Goal: Contribute content: Add original content to the website for others to see

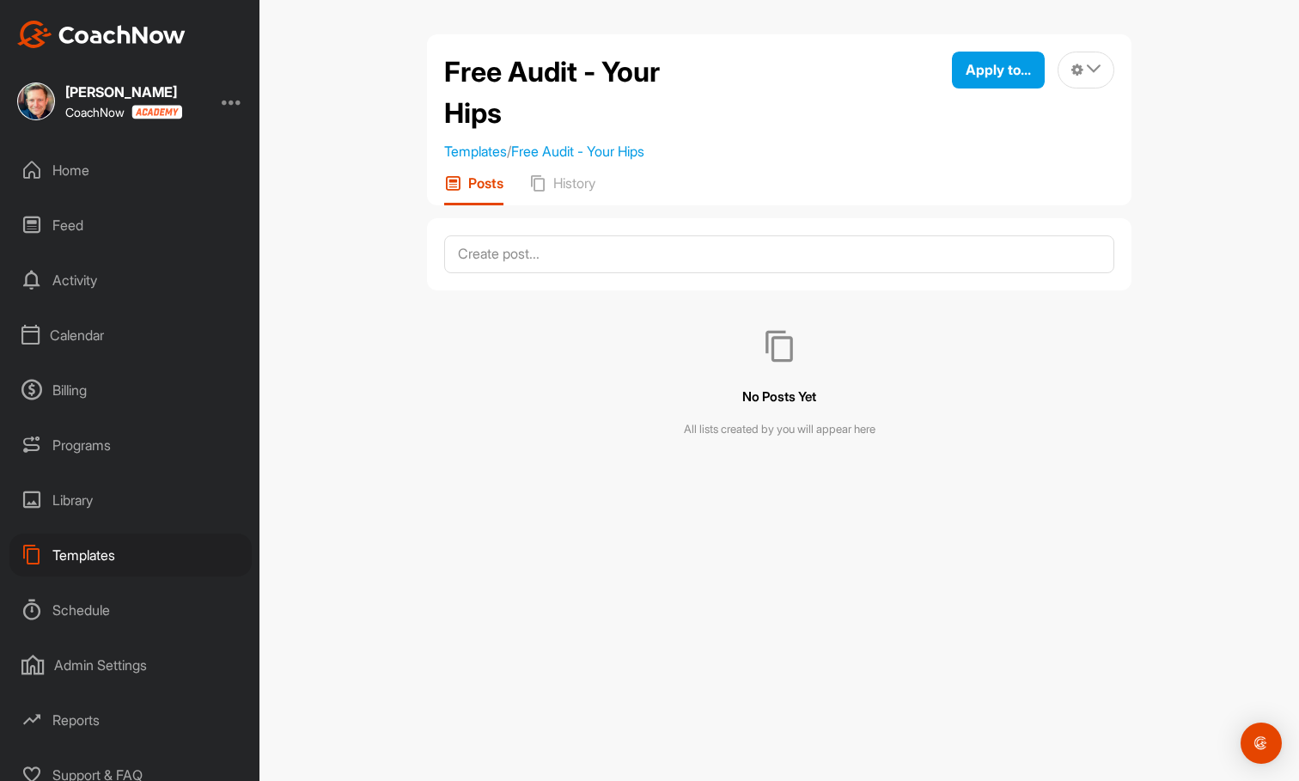
click at [83, 168] on div "Home" at bounding box center [130, 170] width 242 height 43
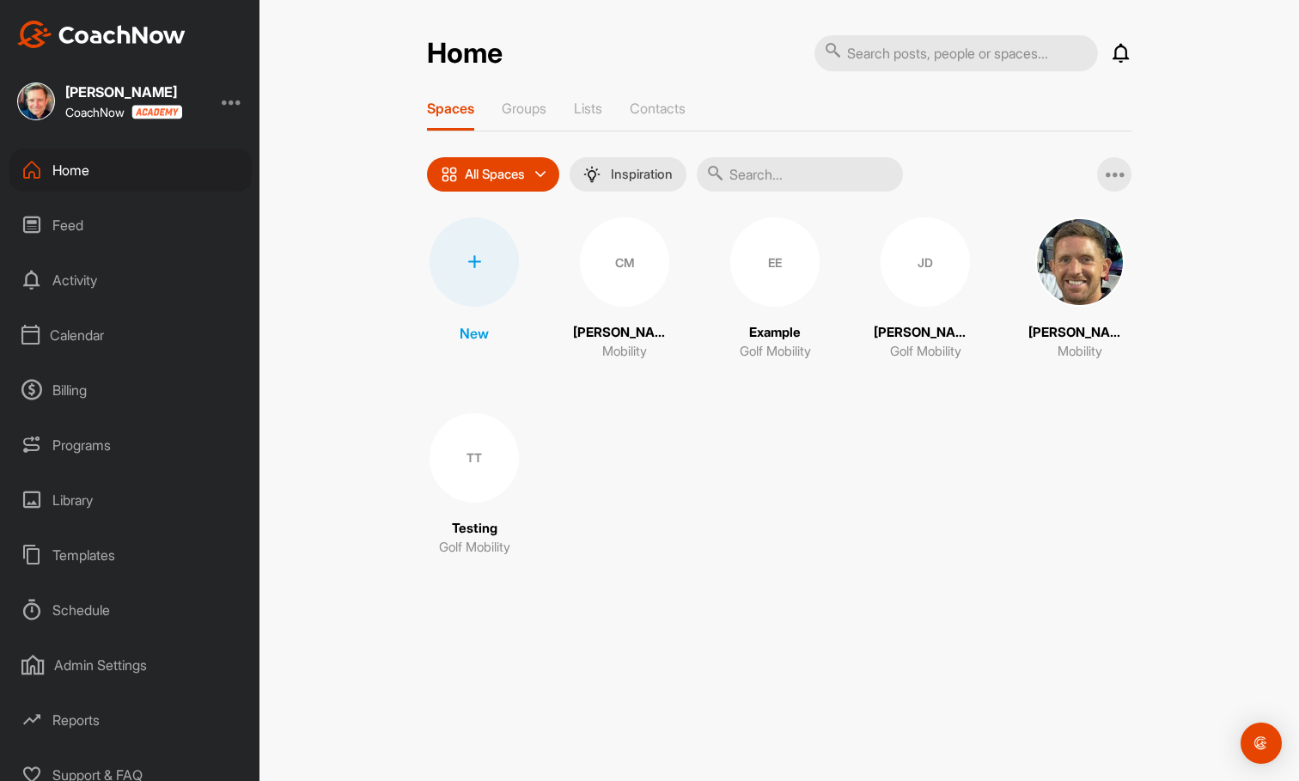
click at [72, 497] on div "Library" at bounding box center [130, 500] width 242 height 43
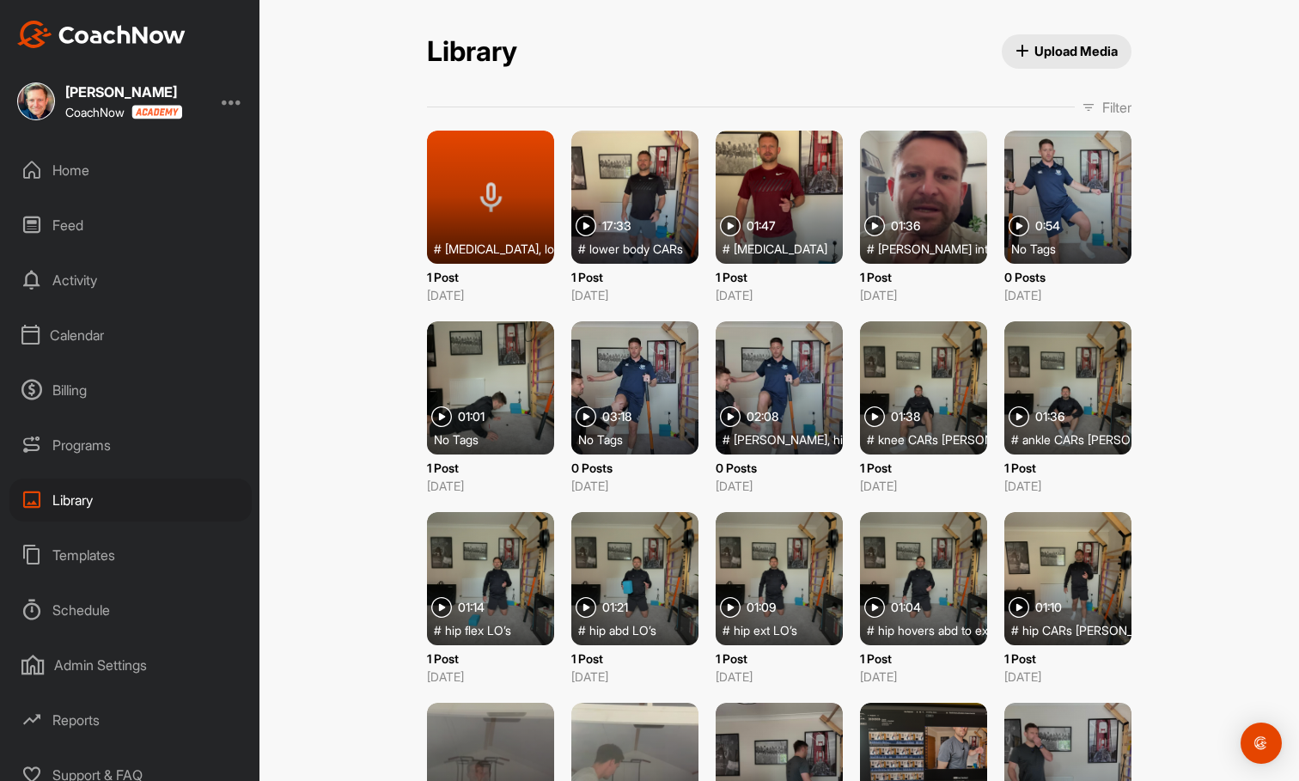
click at [1077, 52] on span "Upload Media" at bounding box center [1066, 51] width 103 height 18
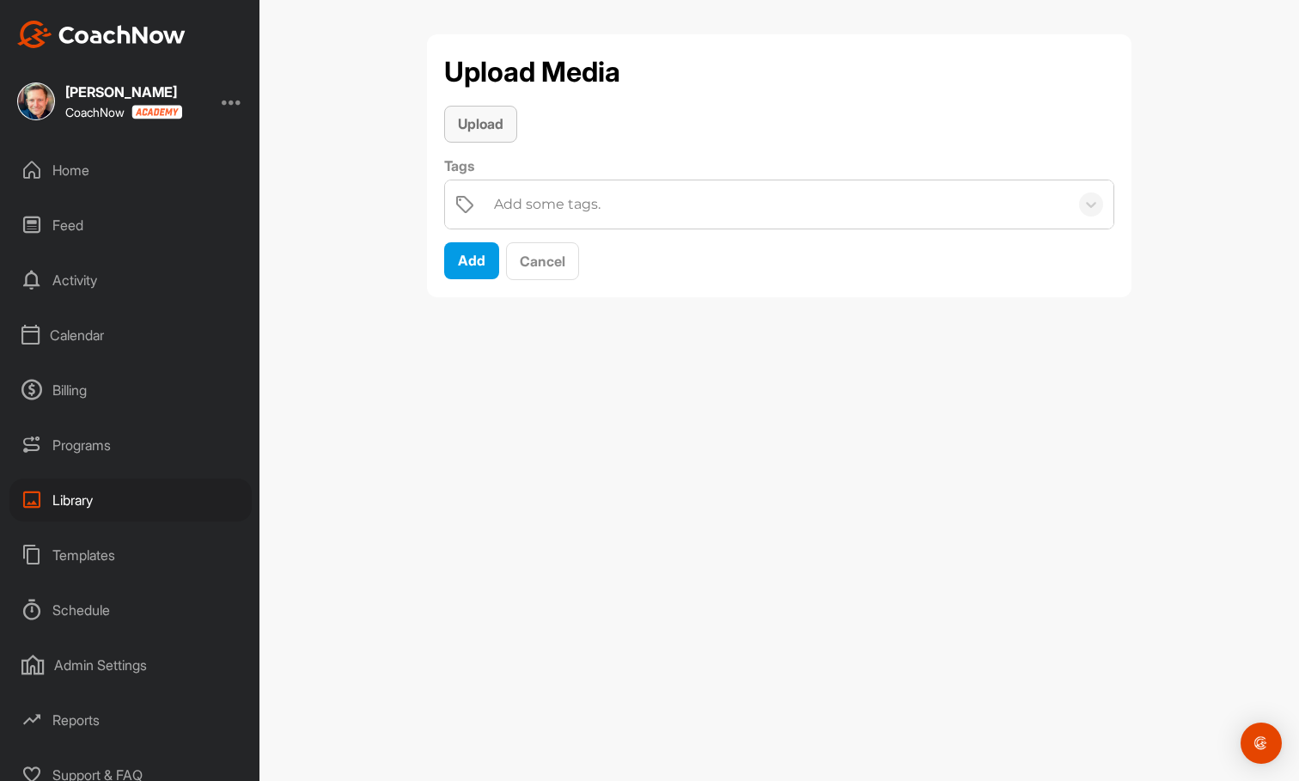
click at [501, 130] on span "Upload" at bounding box center [481, 123] width 46 height 17
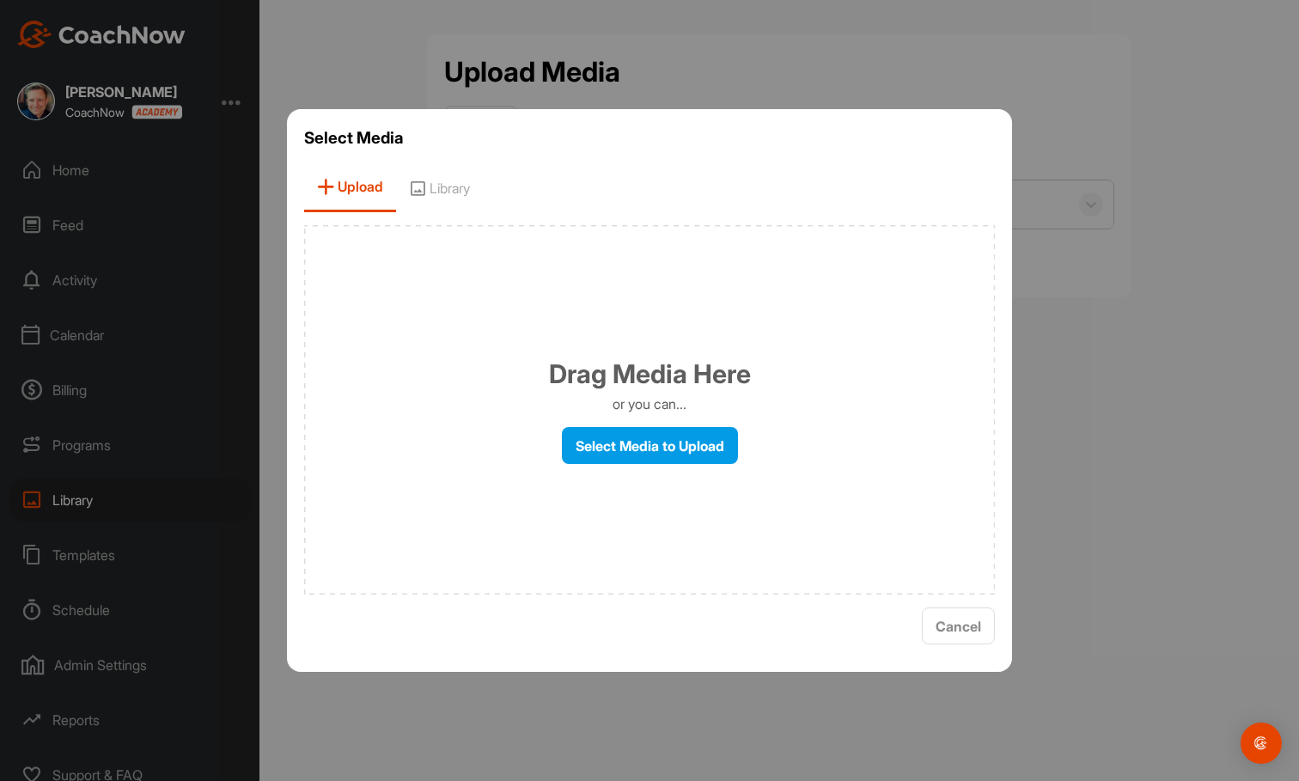
click at [631, 424] on div "Drag Media Here or you can... Select Media to Upload" at bounding box center [649, 409] width 691 height 369
click at [631, 442] on label "Select Media to Upload" at bounding box center [650, 445] width 176 height 37
click at [0, 0] on input "Select Media to Upload" at bounding box center [0, 0] width 0 height 0
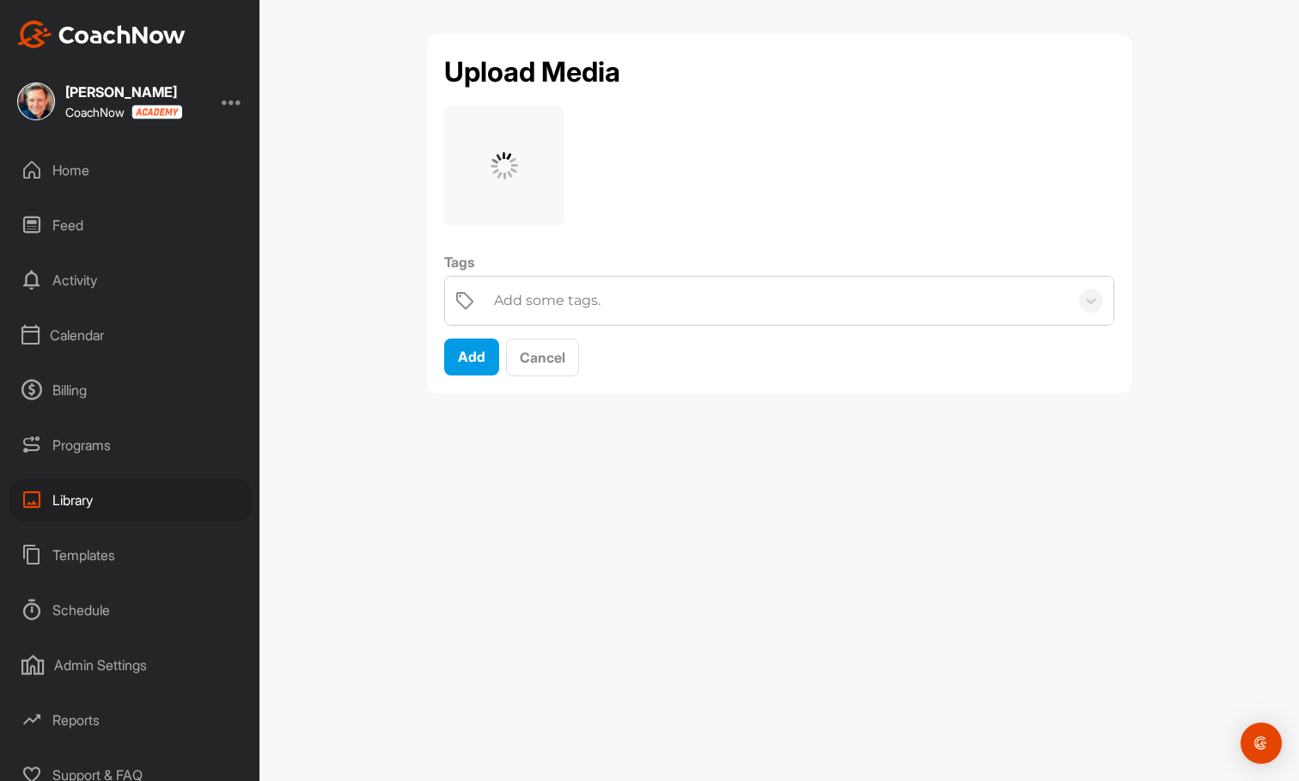
click at [558, 310] on div "Add some tags." at bounding box center [547, 300] width 107 height 21
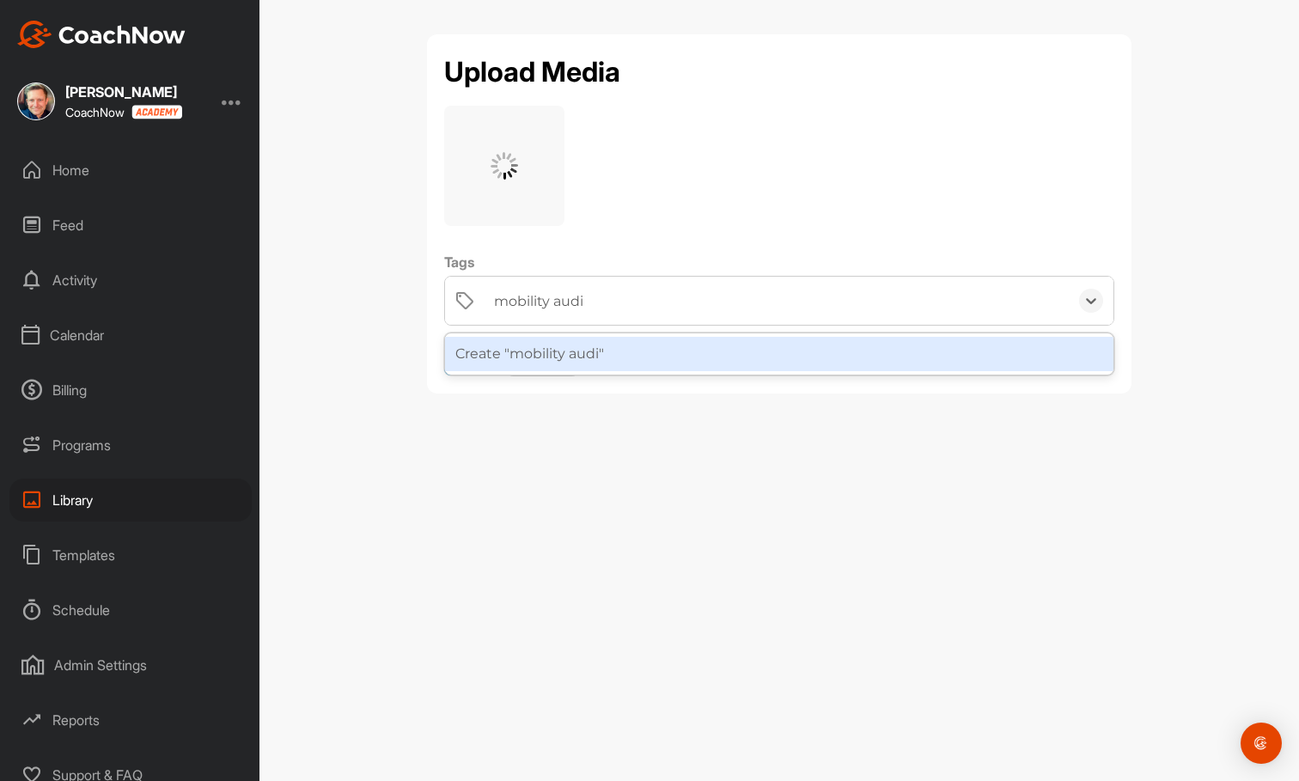
type input "mobility audit"
click at [561, 359] on div "Create "mobility audit"" at bounding box center [779, 354] width 668 height 34
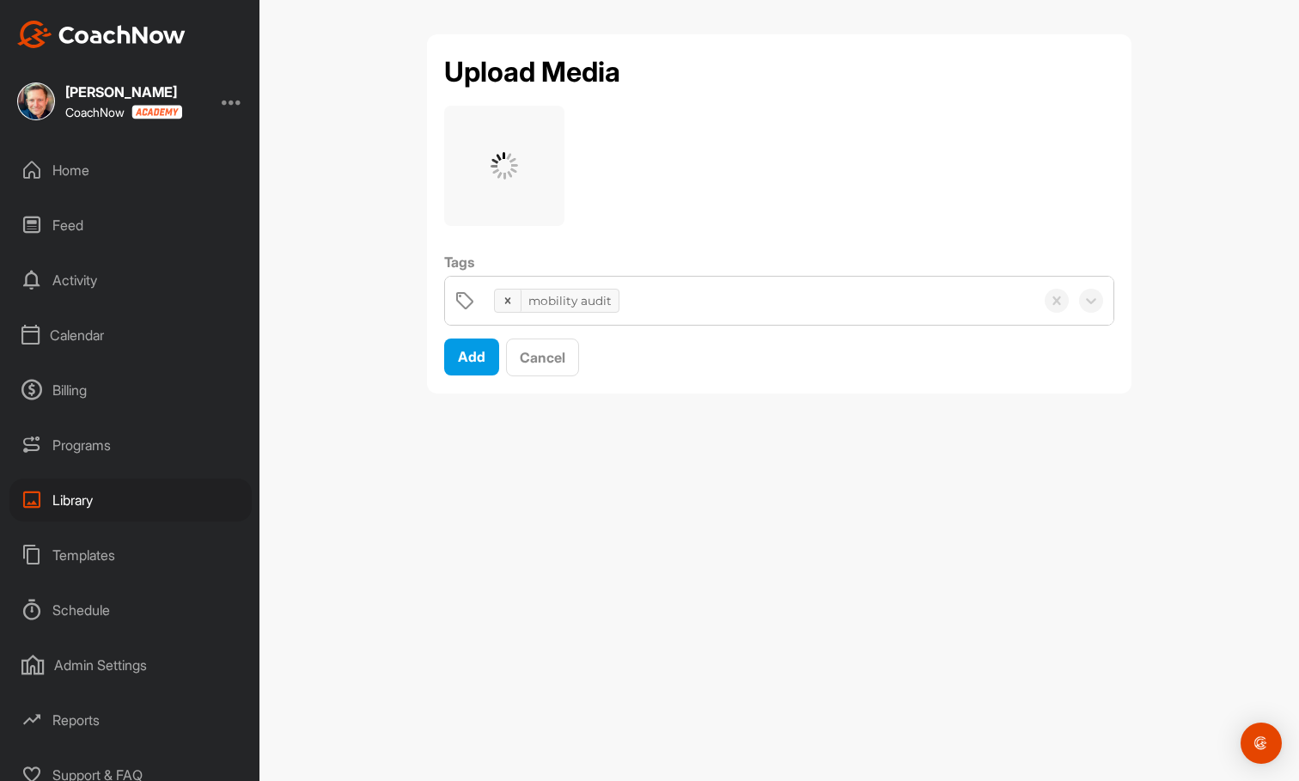
click at [655, 305] on div "mobility audit" at bounding box center [759, 301] width 549 height 48
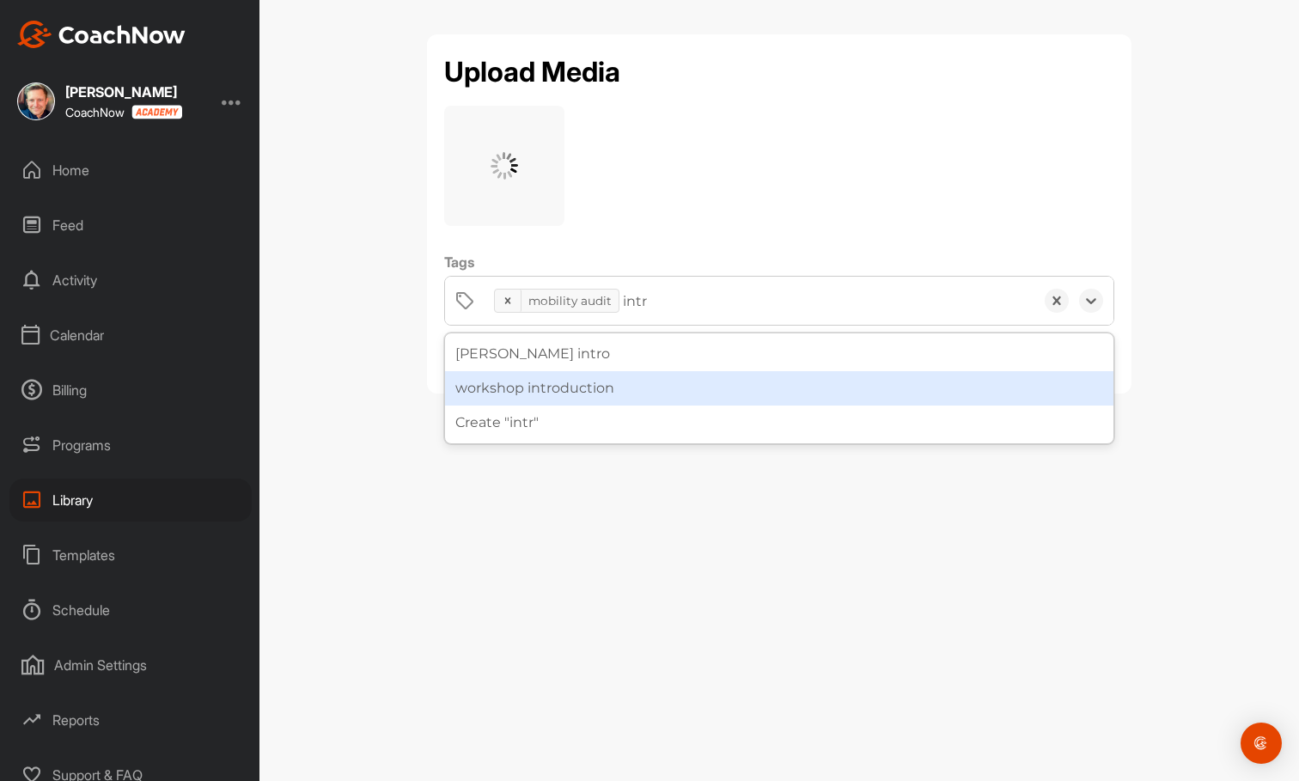
type input "intro"
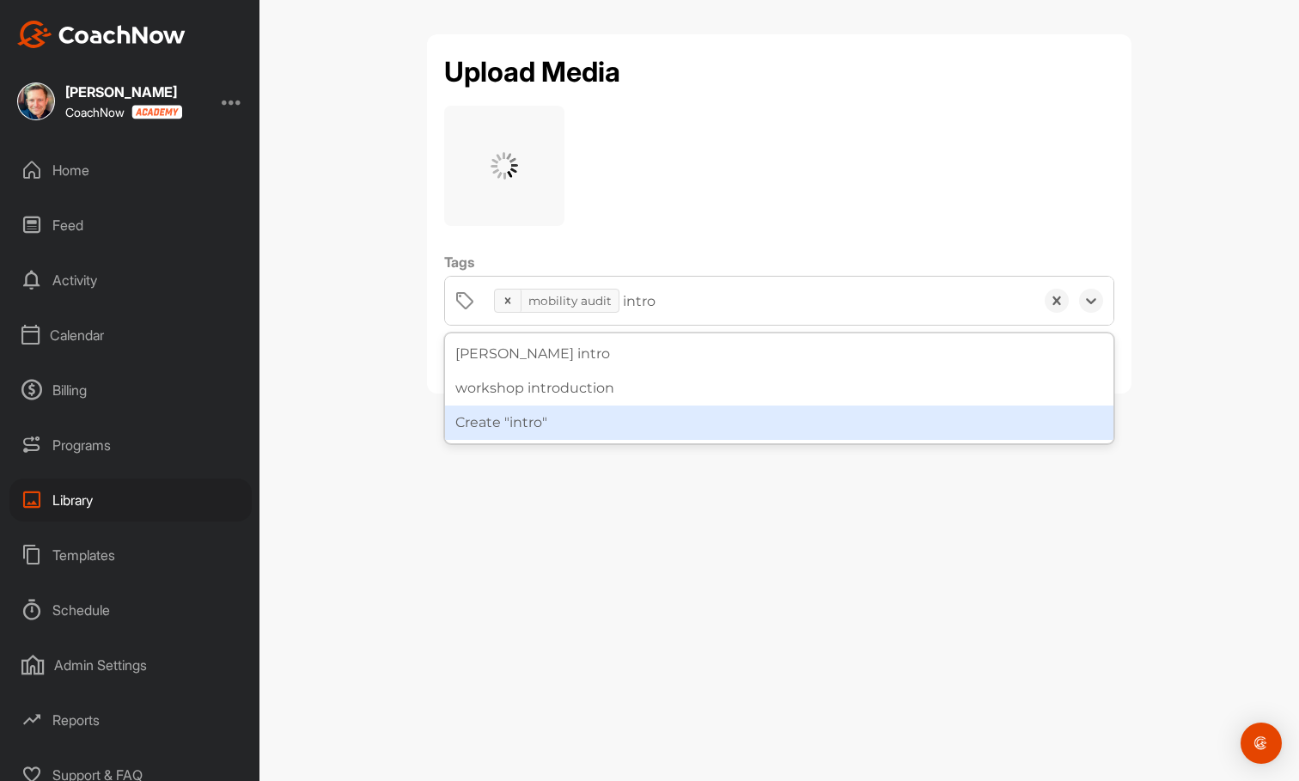
click at [575, 428] on div "Create "intro"" at bounding box center [779, 422] width 668 height 34
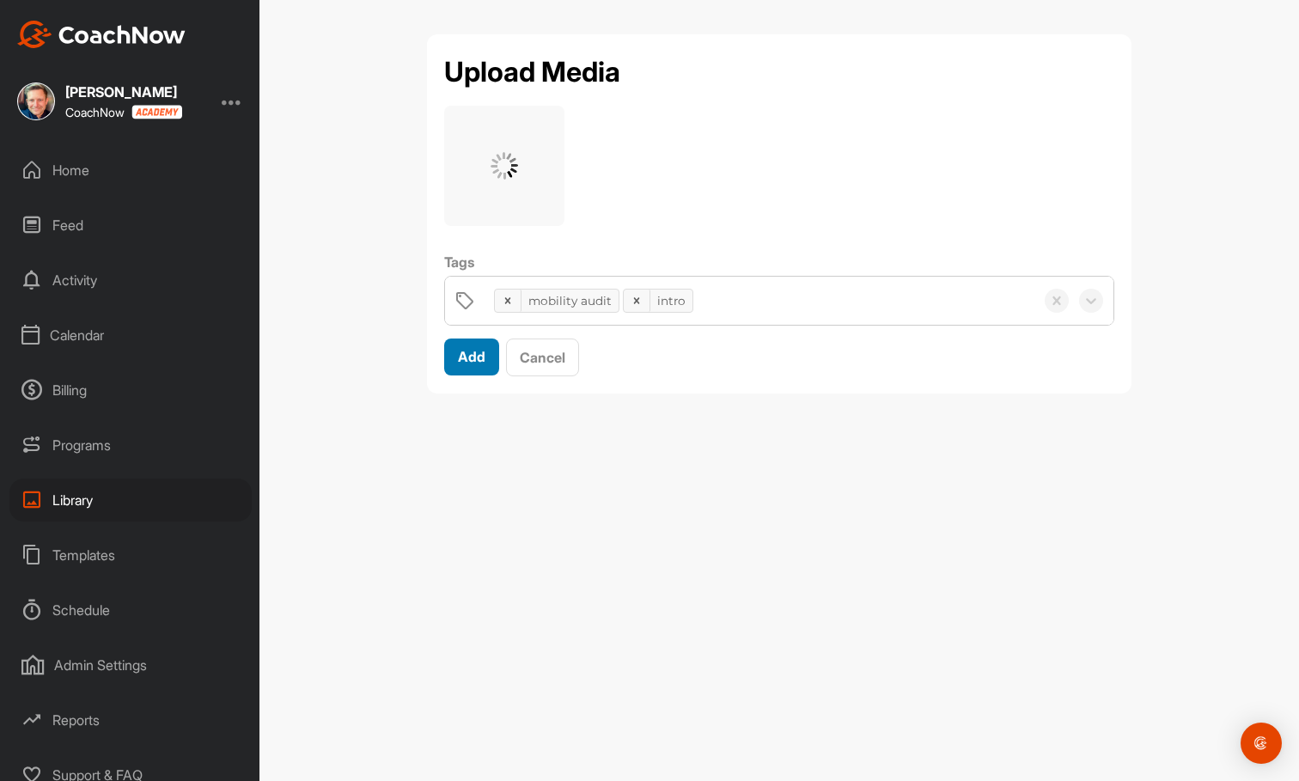
click at [479, 358] on span "Add" at bounding box center [471, 356] width 27 height 17
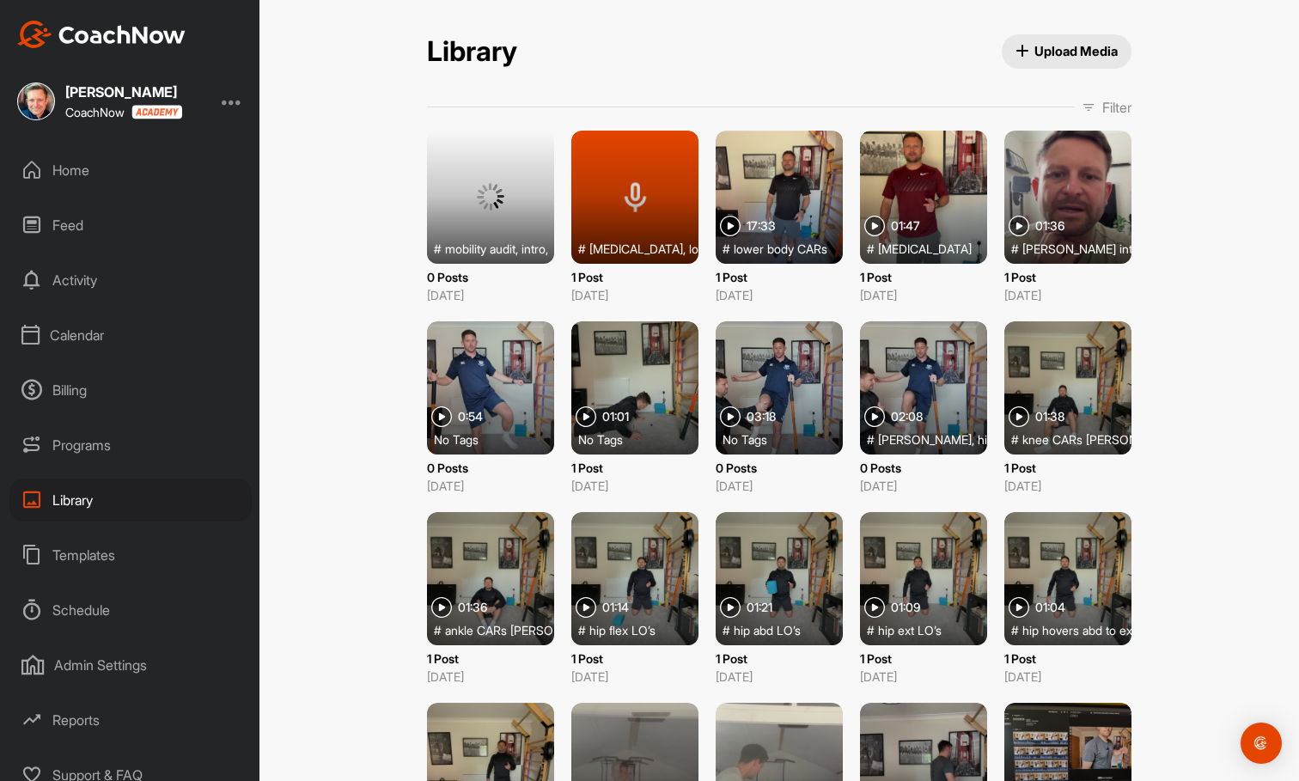
click at [497, 189] on div at bounding box center [490, 197] width 127 height 133
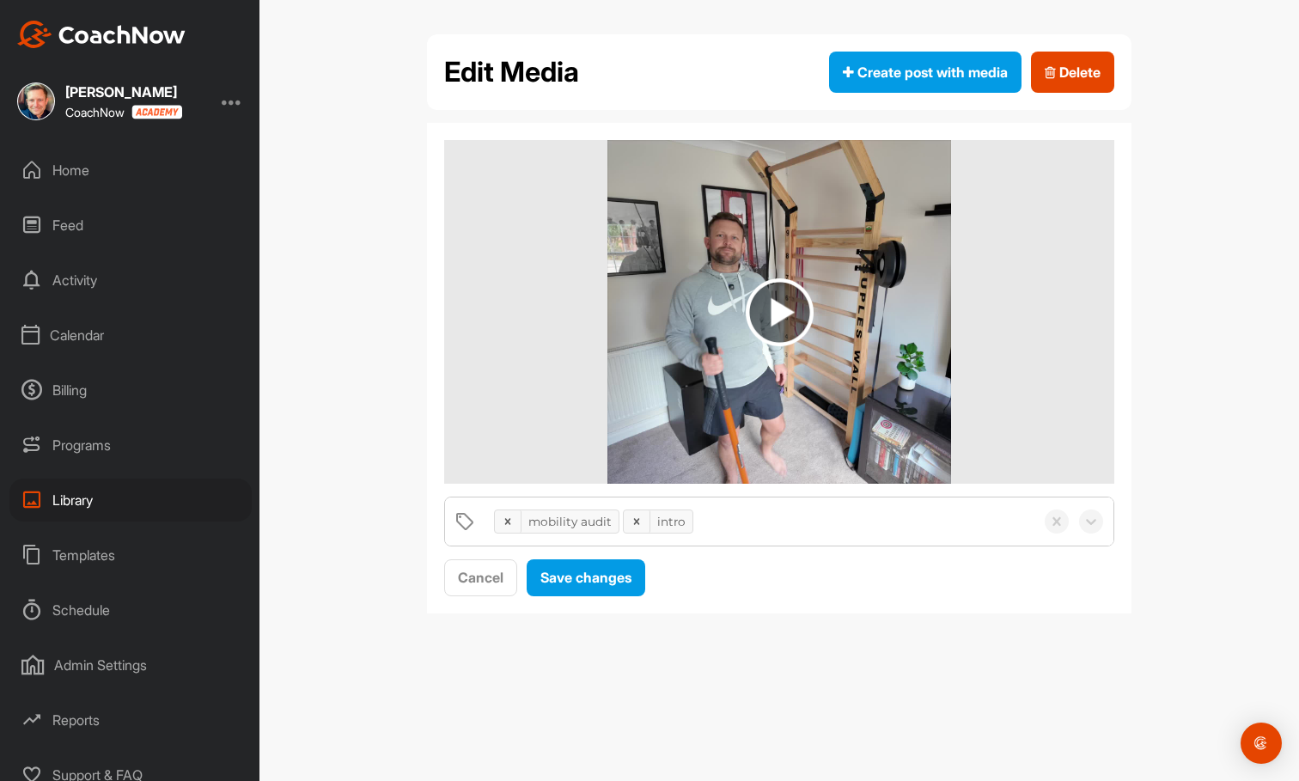
click at [784, 332] on img at bounding box center [780, 312] width 68 height 68
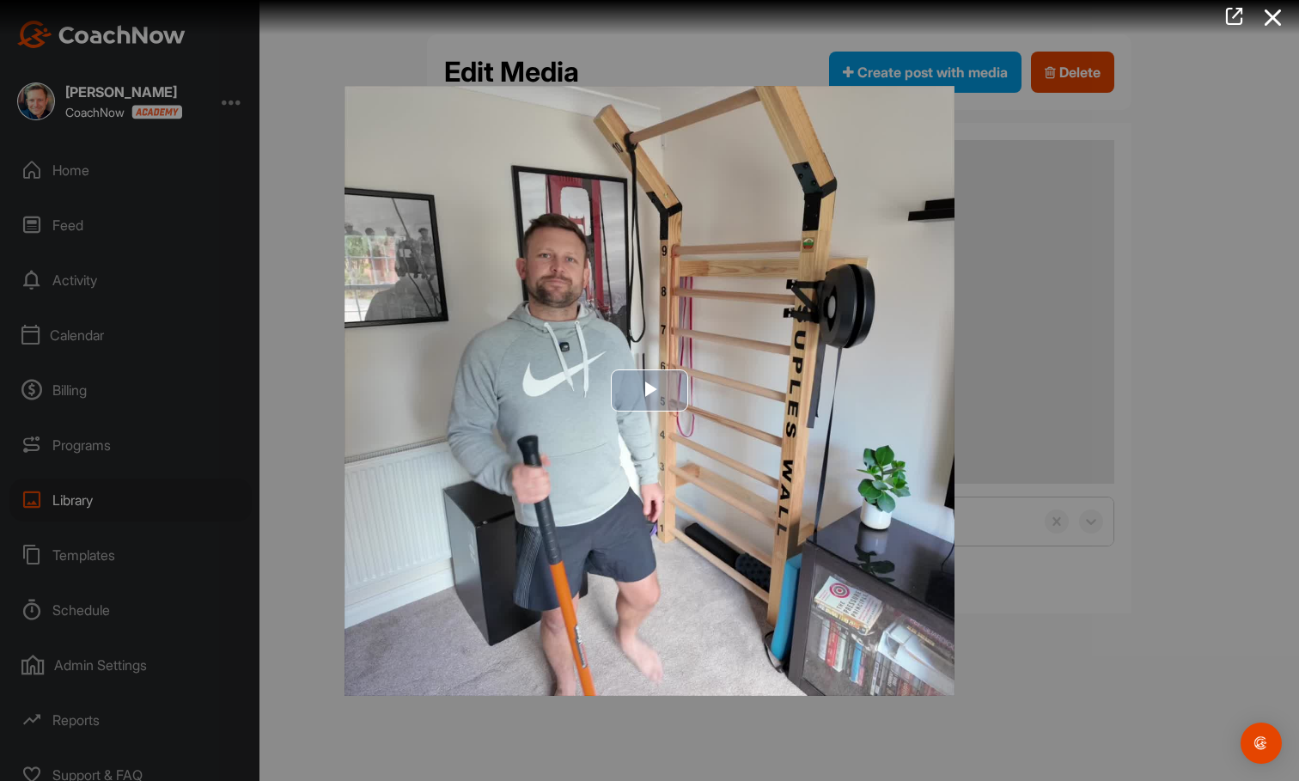
click at [649, 391] on span "Video Player" at bounding box center [649, 391] width 0 height 0
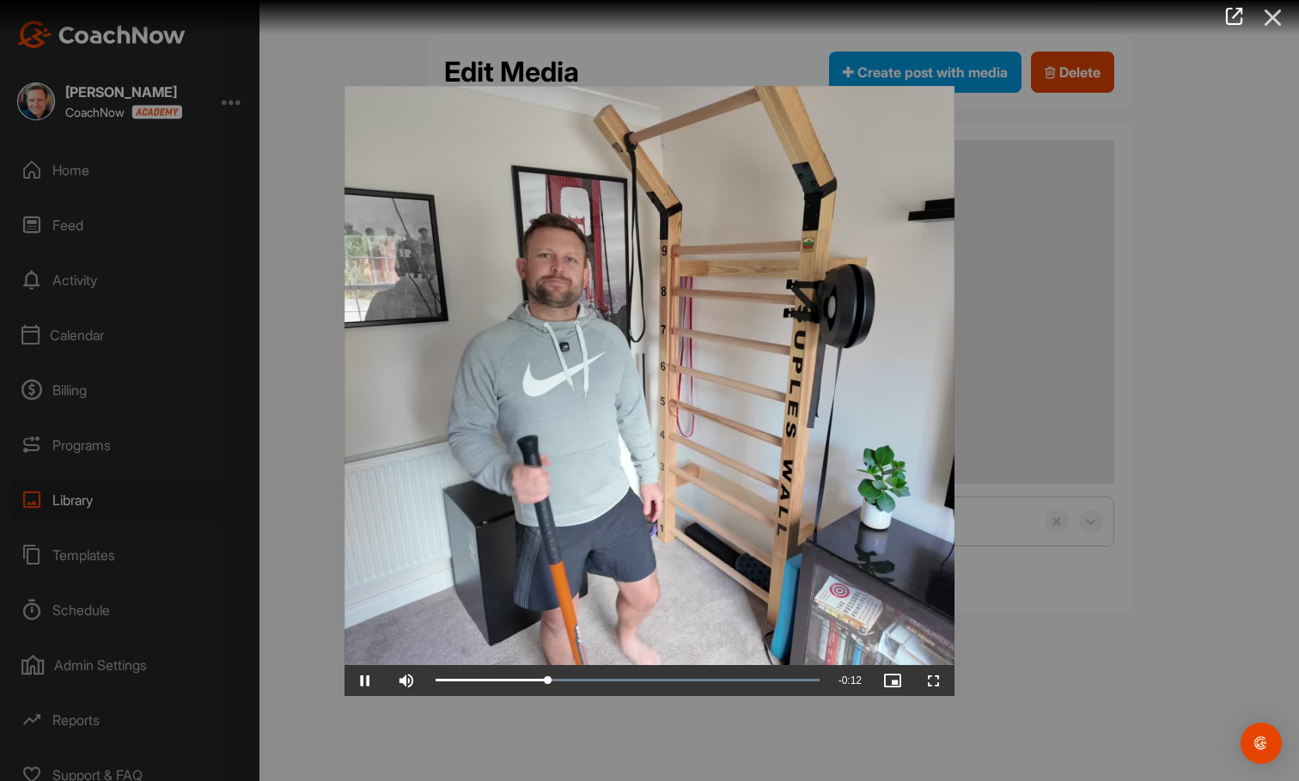
click at [1277, 28] on icon at bounding box center [1273, 18] width 40 height 32
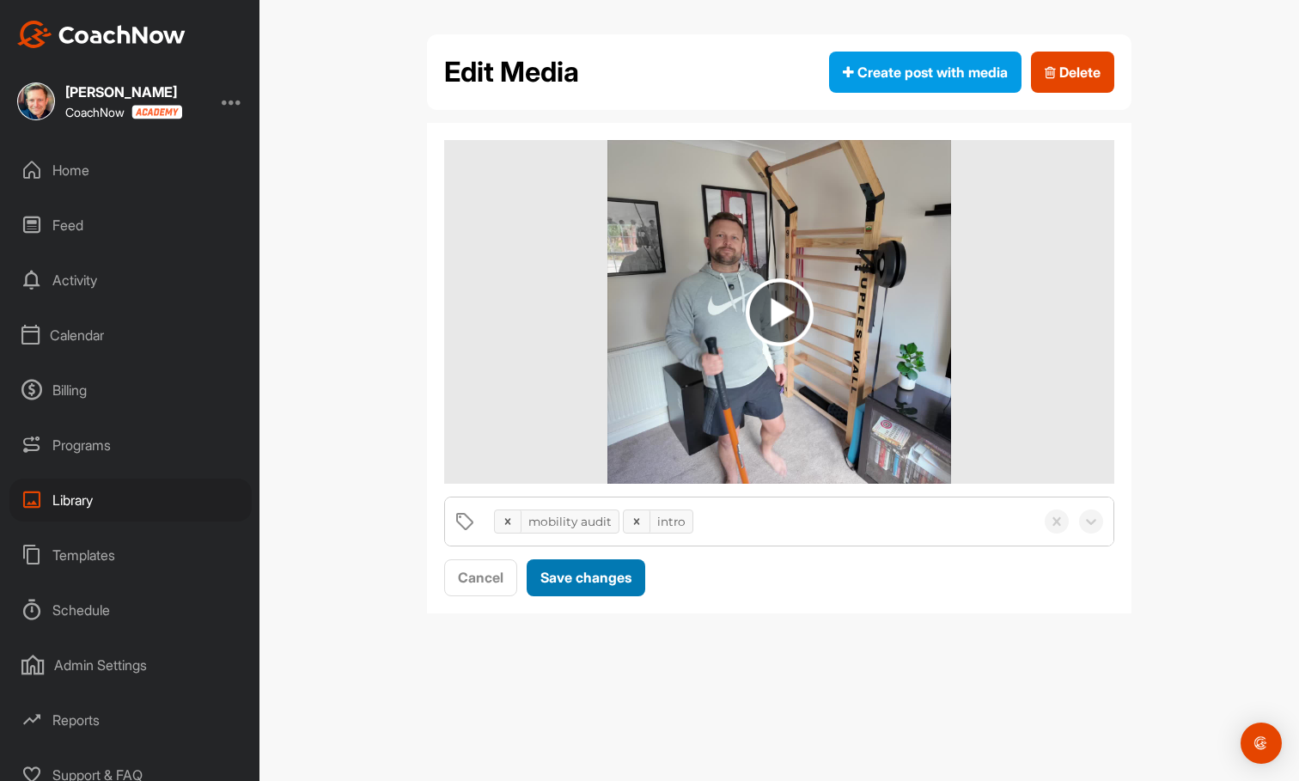
click at [614, 576] on span "Save changes" at bounding box center [585, 577] width 91 height 17
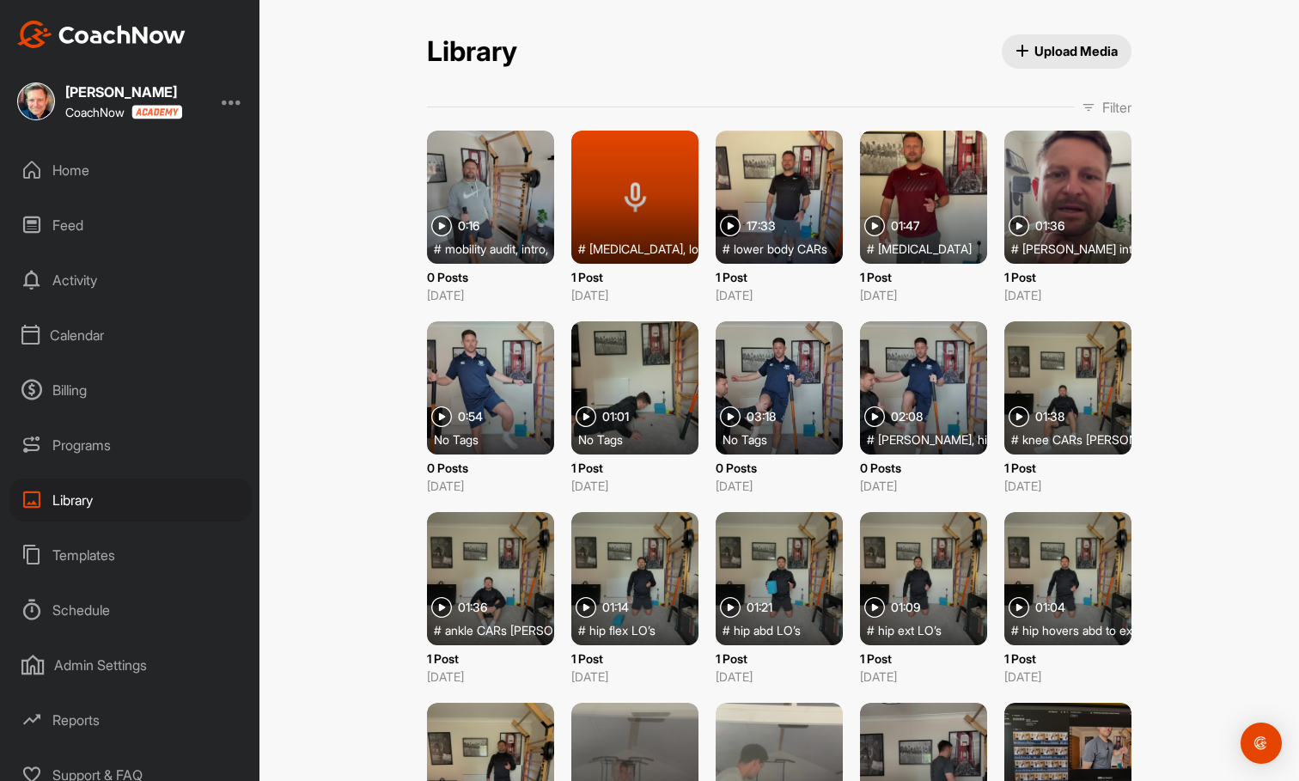
click at [1074, 52] on span "Upload Media" at bounding box center [1066, 51] width 103 height 18
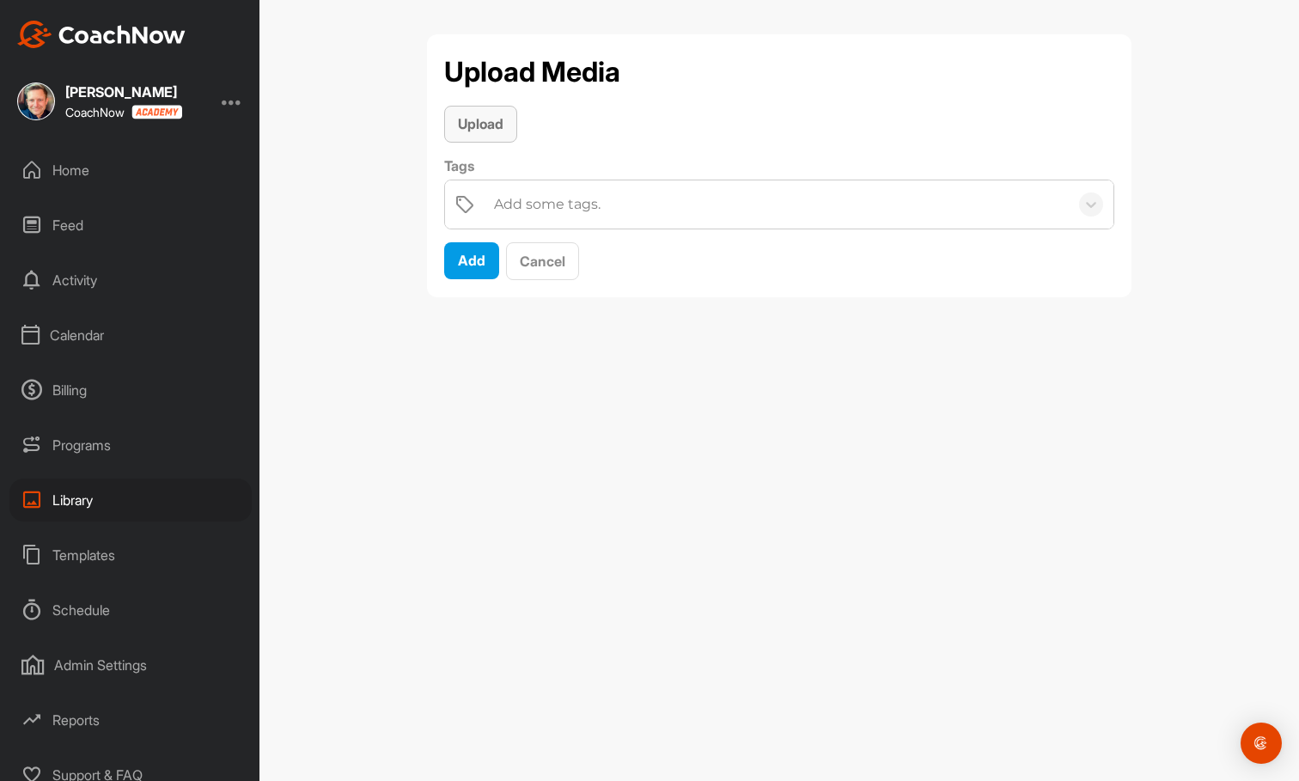
click at [492, 137] on button "Upload" at bounding box center [480, 124] width 73 height 37
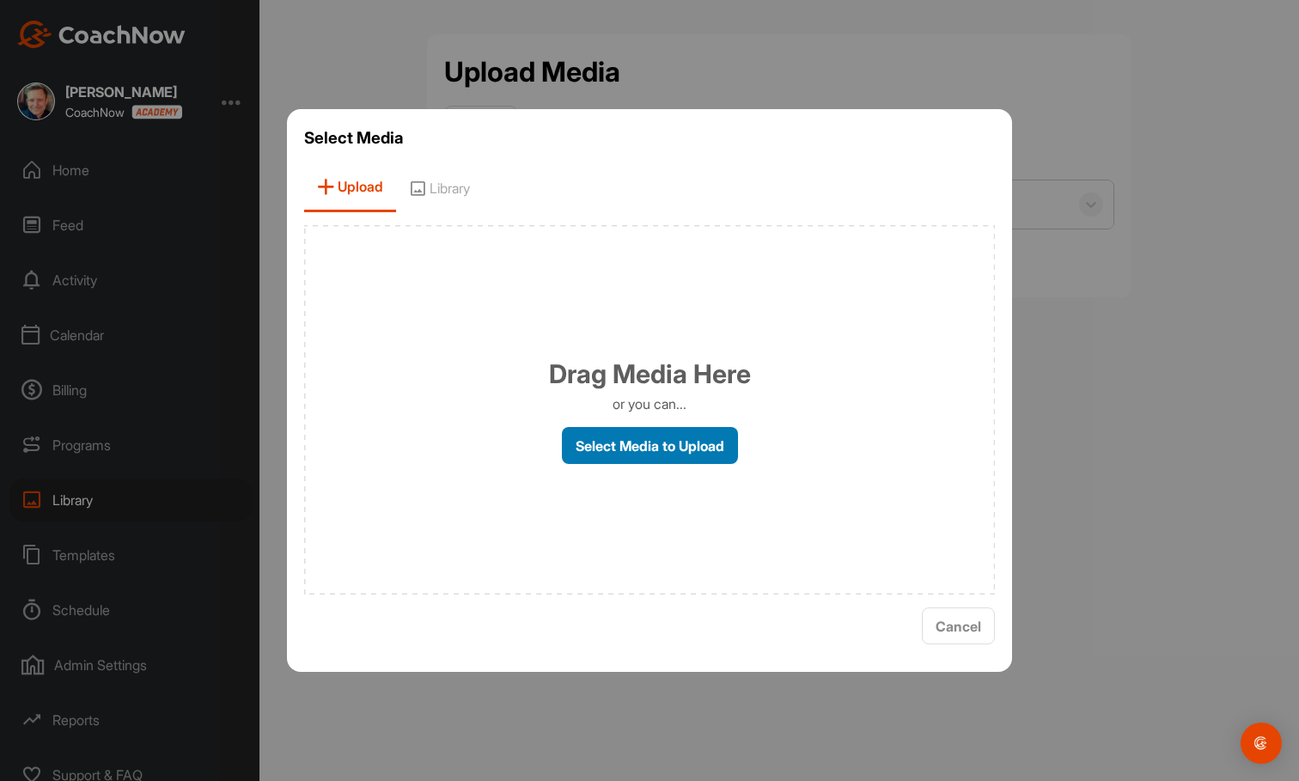
click at [623, 435] on label "Select Media to Upload" at bounding box center [650, 445] width 176 height 37
click at [0, 0] on input "Select Media to Upload" at bounding box center [0, 0] width 0 height 0
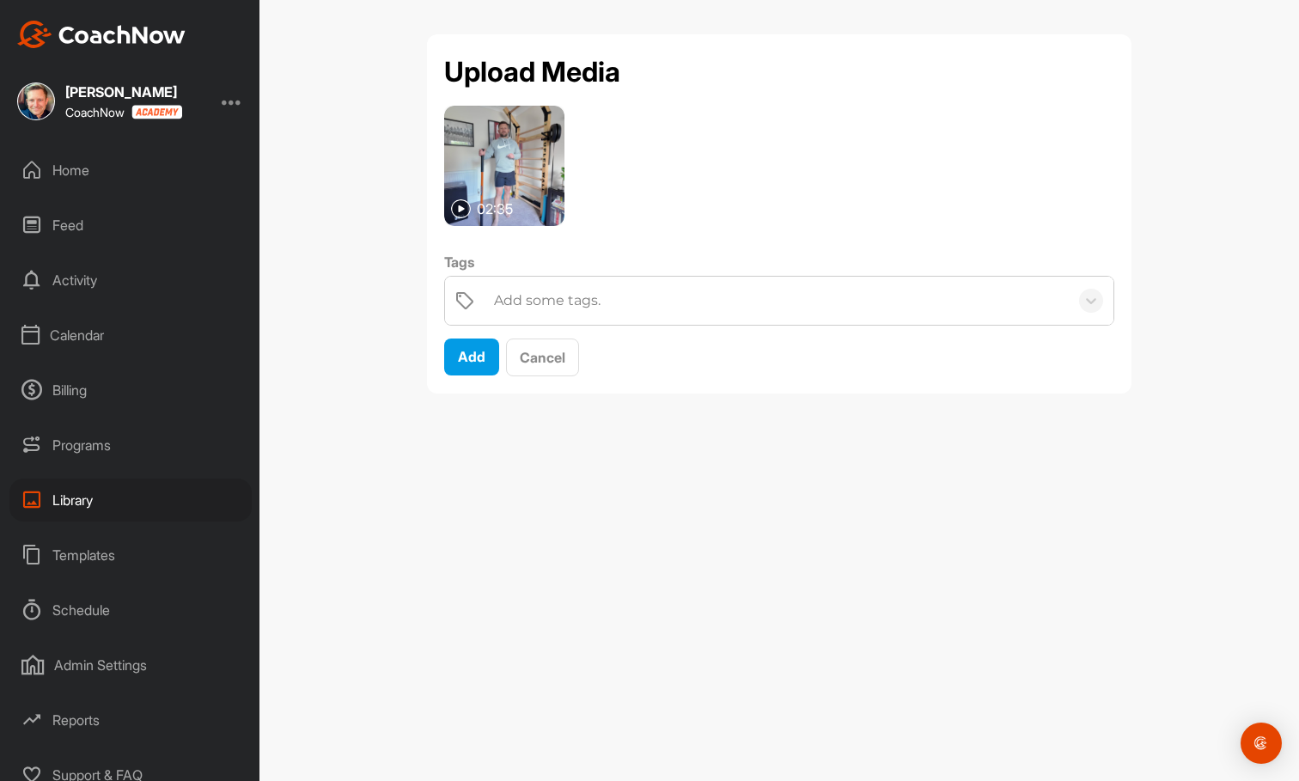
click at [540, 309] on div "Add some tags." at bounding box center [547, 300] width 107 height 21
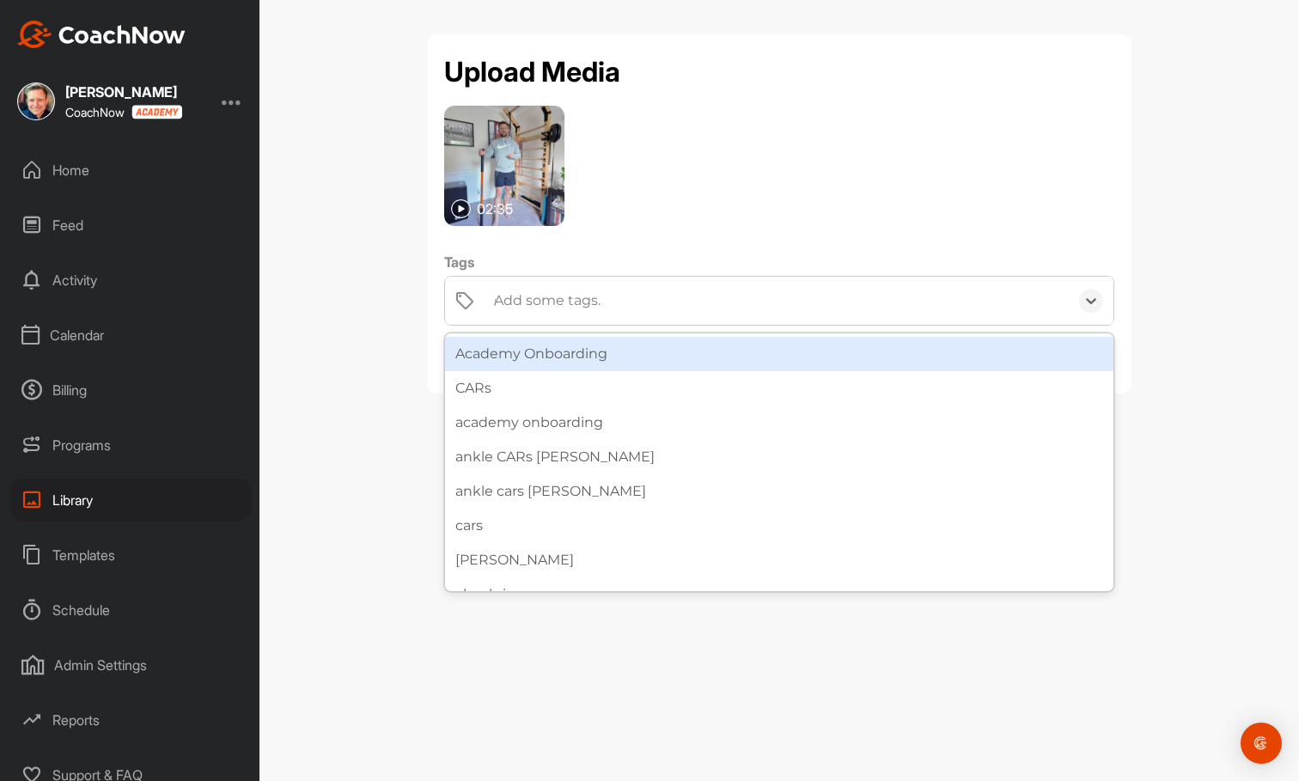
type input "mo"
click at [641, 307] on div "mobility audit" at bounding box center [759, 301] width 549 height 48
type input "hips"
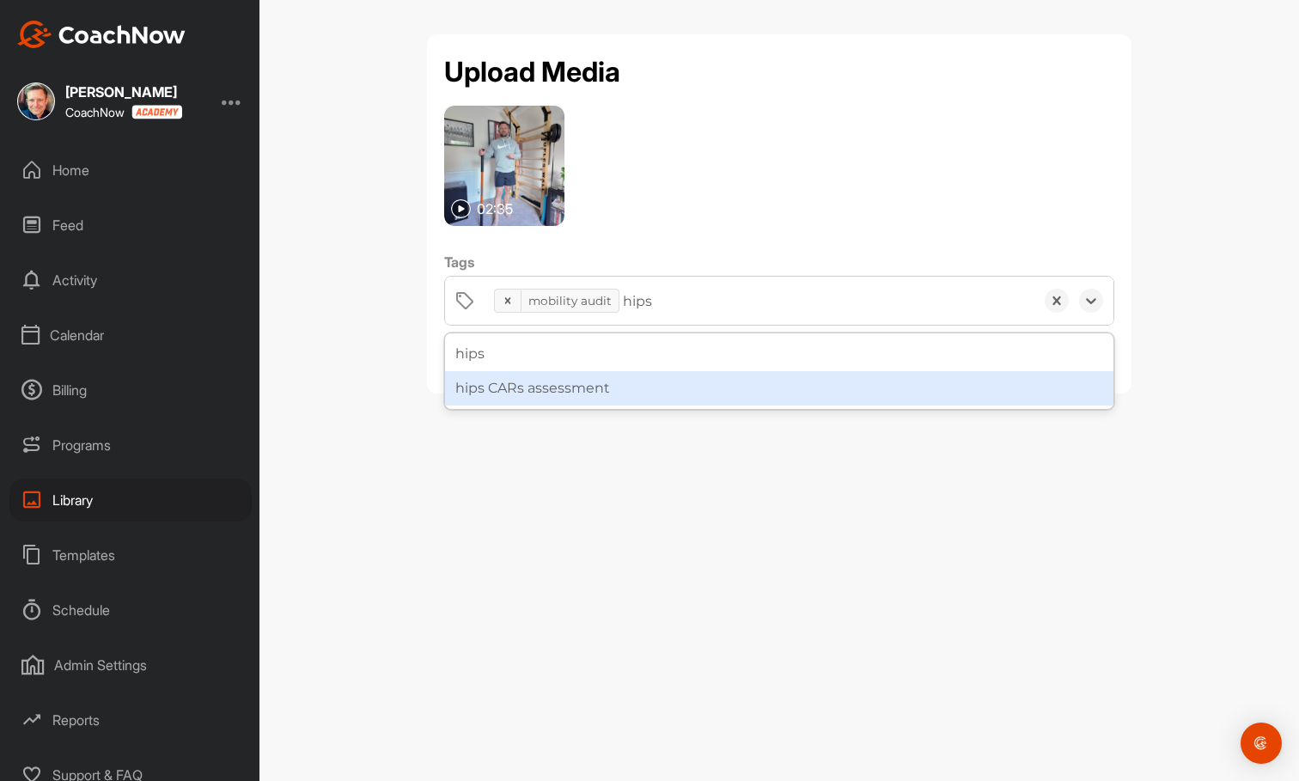
click at [608, 399] on div "hips CARs assessment" at bounding box center [779, 388] width 668 height 34
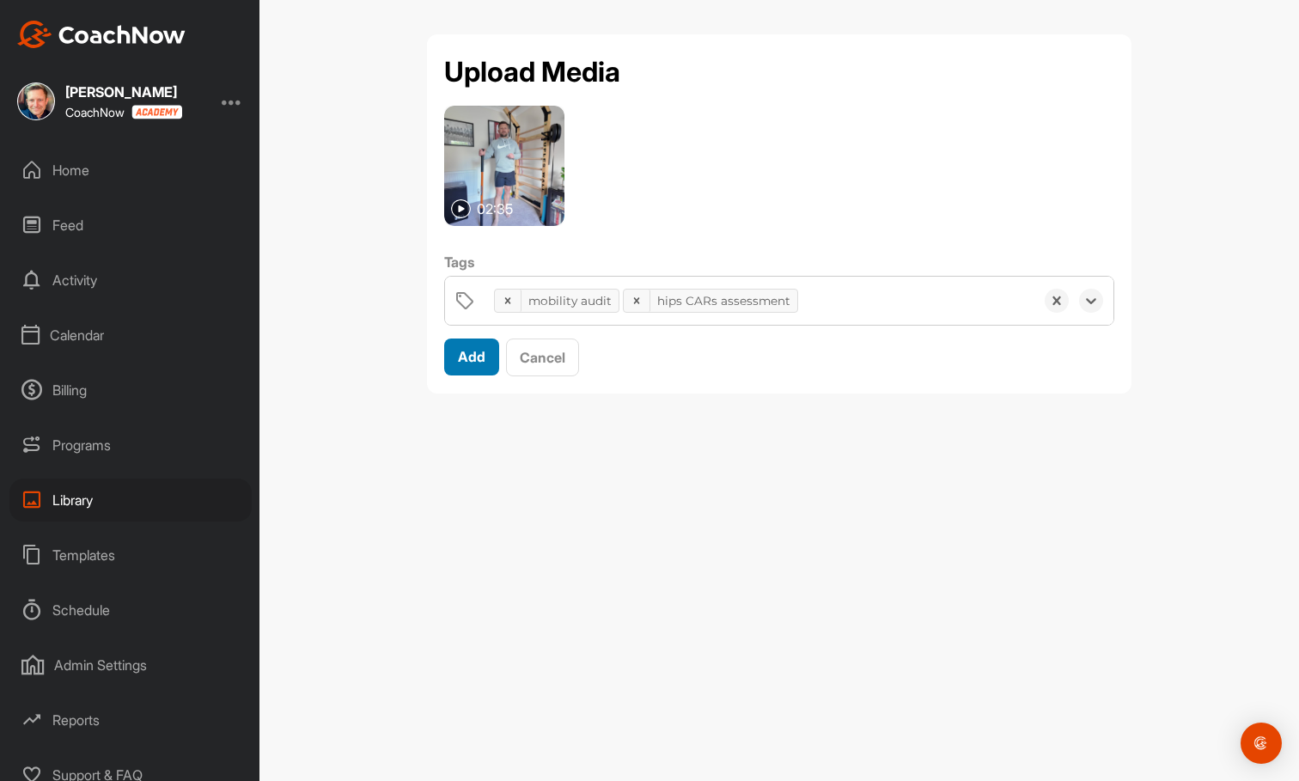
click at [476, 361] on span "Add" at bounding box center [471, 356] width 27 height 17
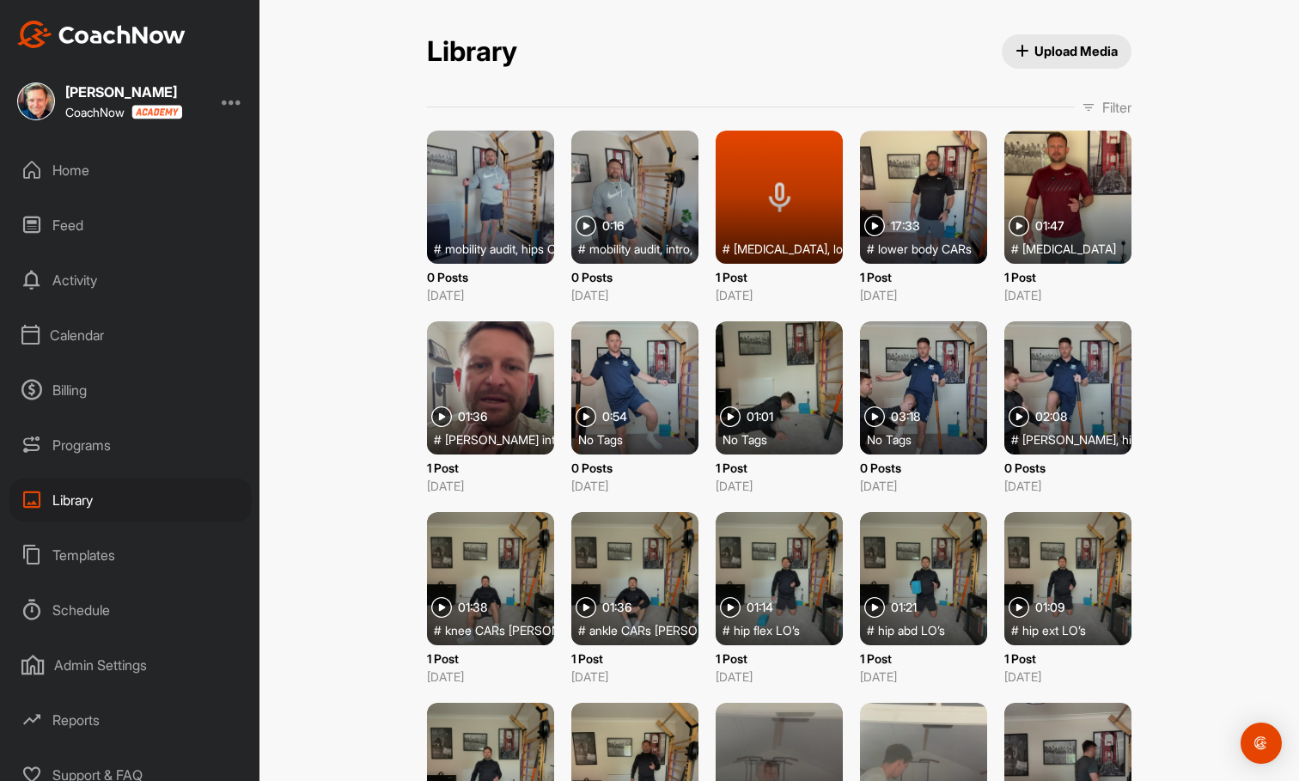
click at [495, 204] on div at bounding box center [490, 197] width 127 height 133
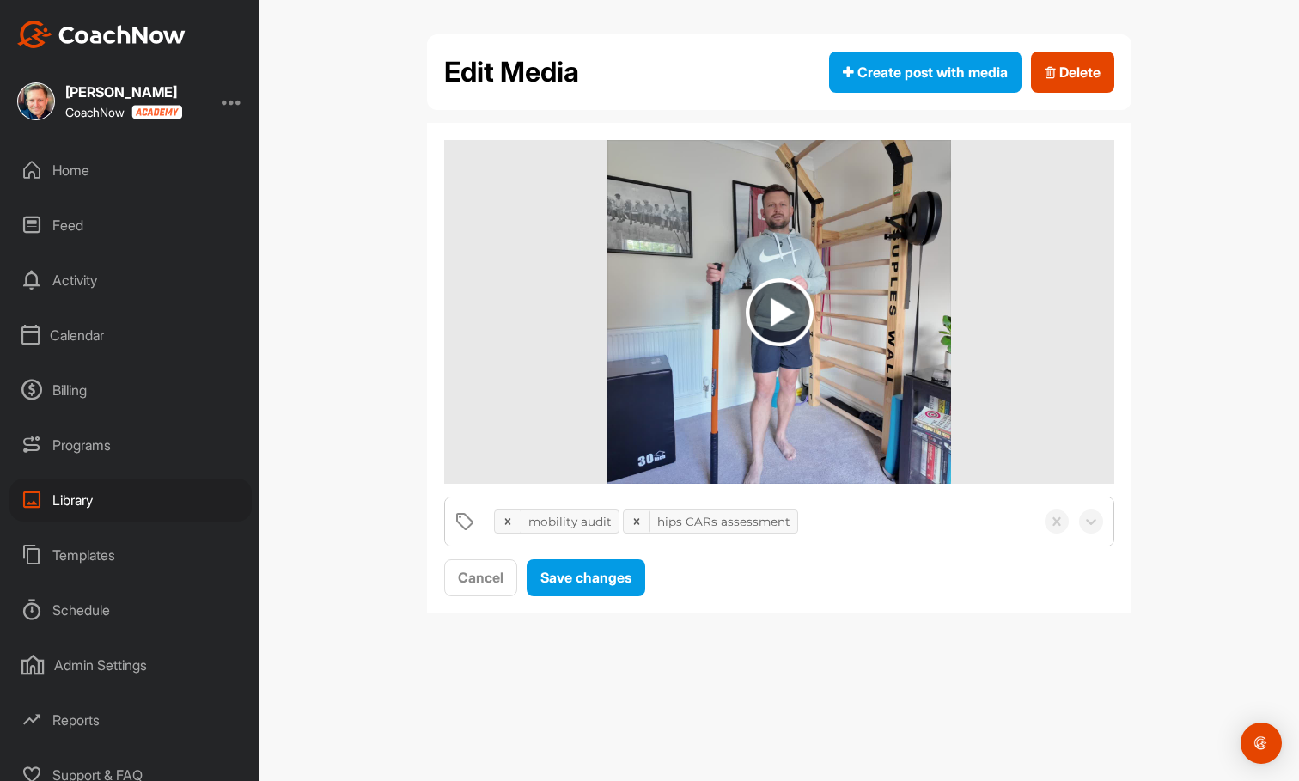
click at [778, 308] on img at bounding box center [780, 312] width 68 height 68
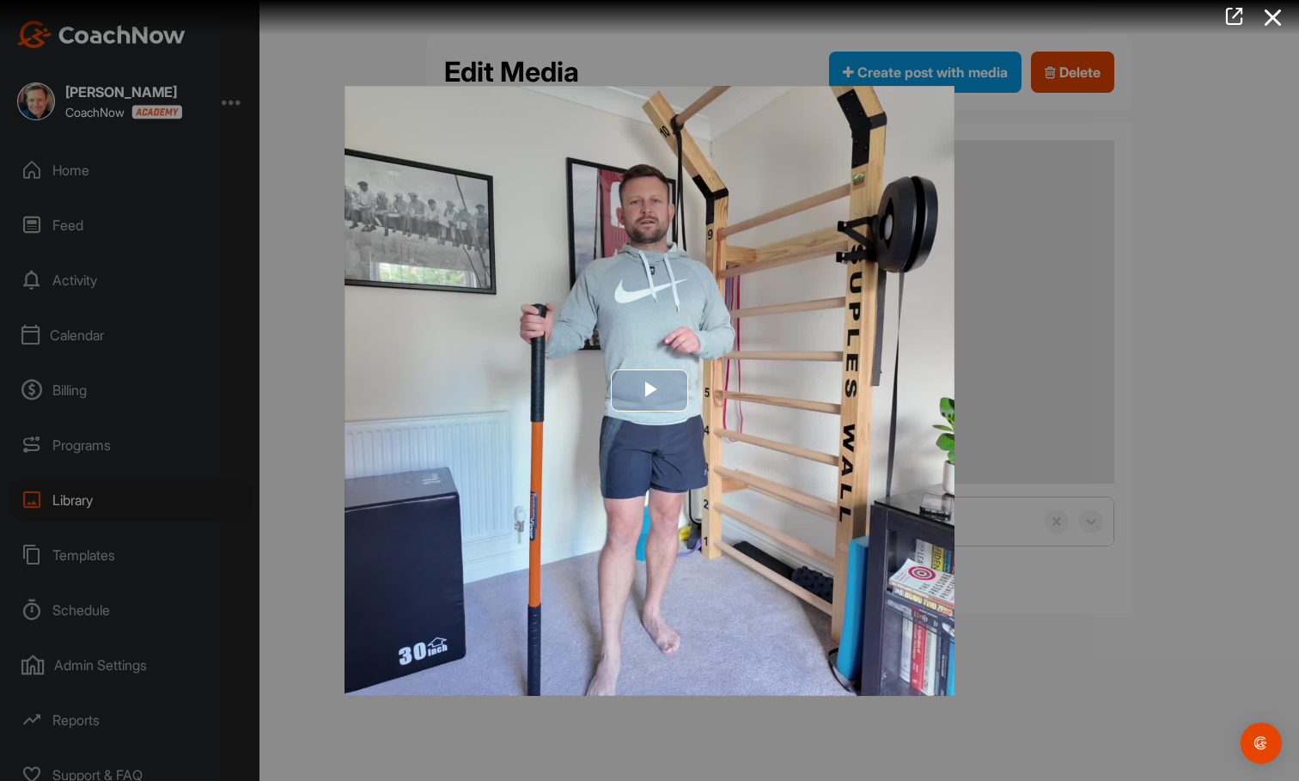
click at [649, 391] on span "Video Player" at bounding box center [649, 391] width 0 height 0
click at [1280, 15] on icon at bounding box center [1273, 18] width 40 height 32
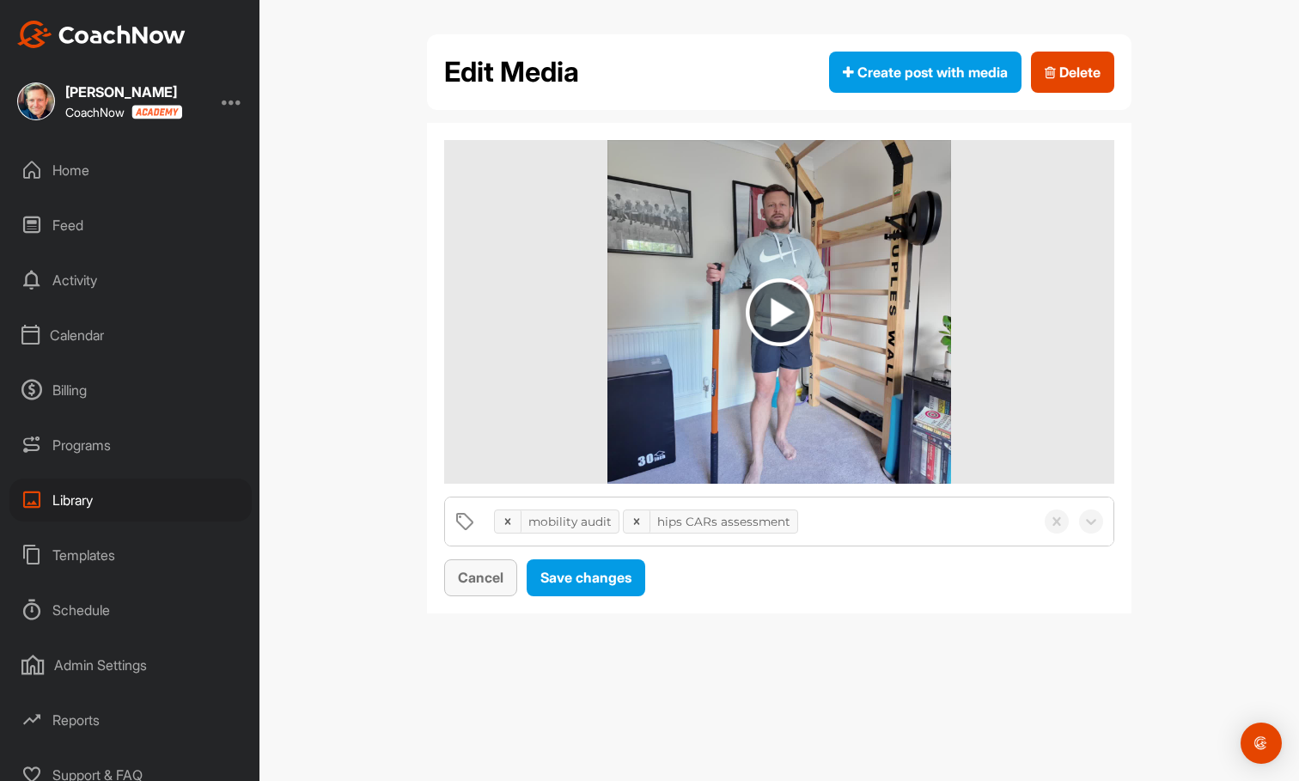
click at [494, 576] on span "Cancel" at bounding box center [481, 577] width 46 height 17
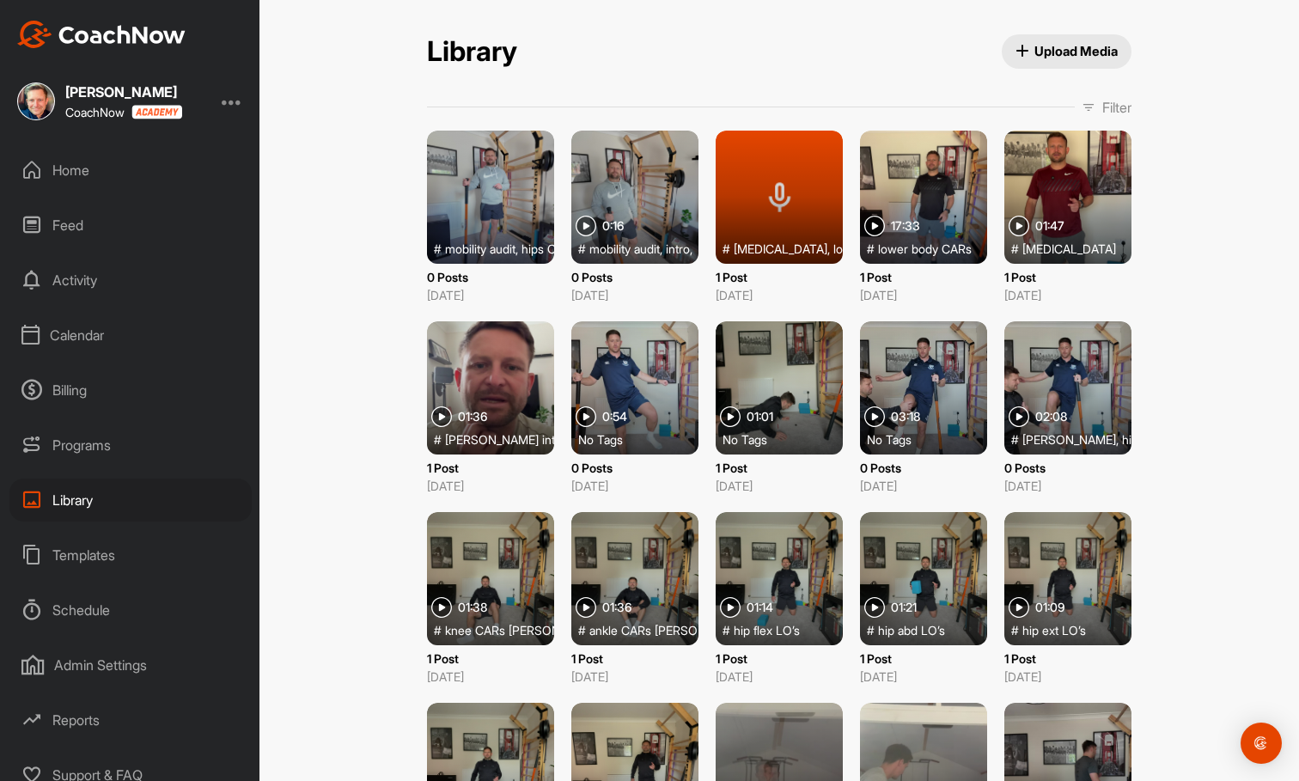
click at [1081, 40] on button "Upload Media" at bounding box center [1067, 51] width 131 height 34
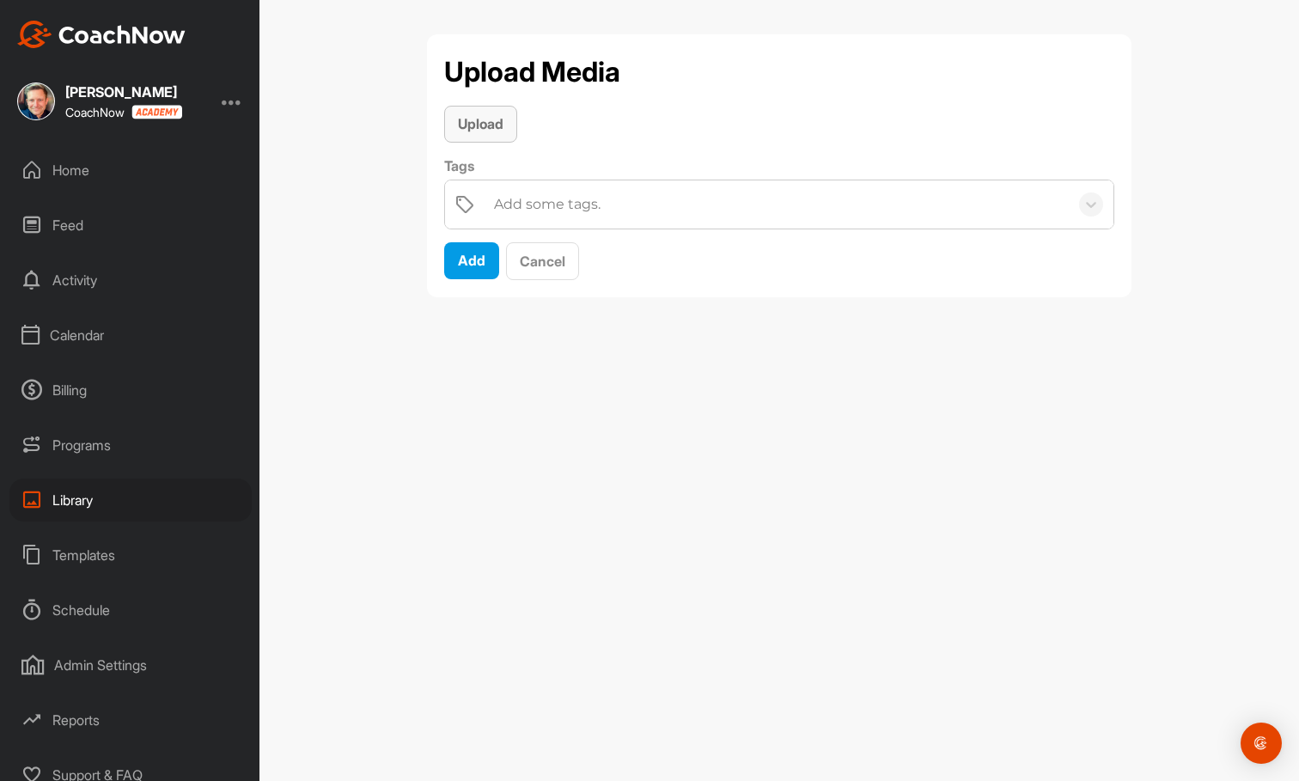
click at [511, 134] on button "Upload" at bounding box center [480, 124] width 73 height 37
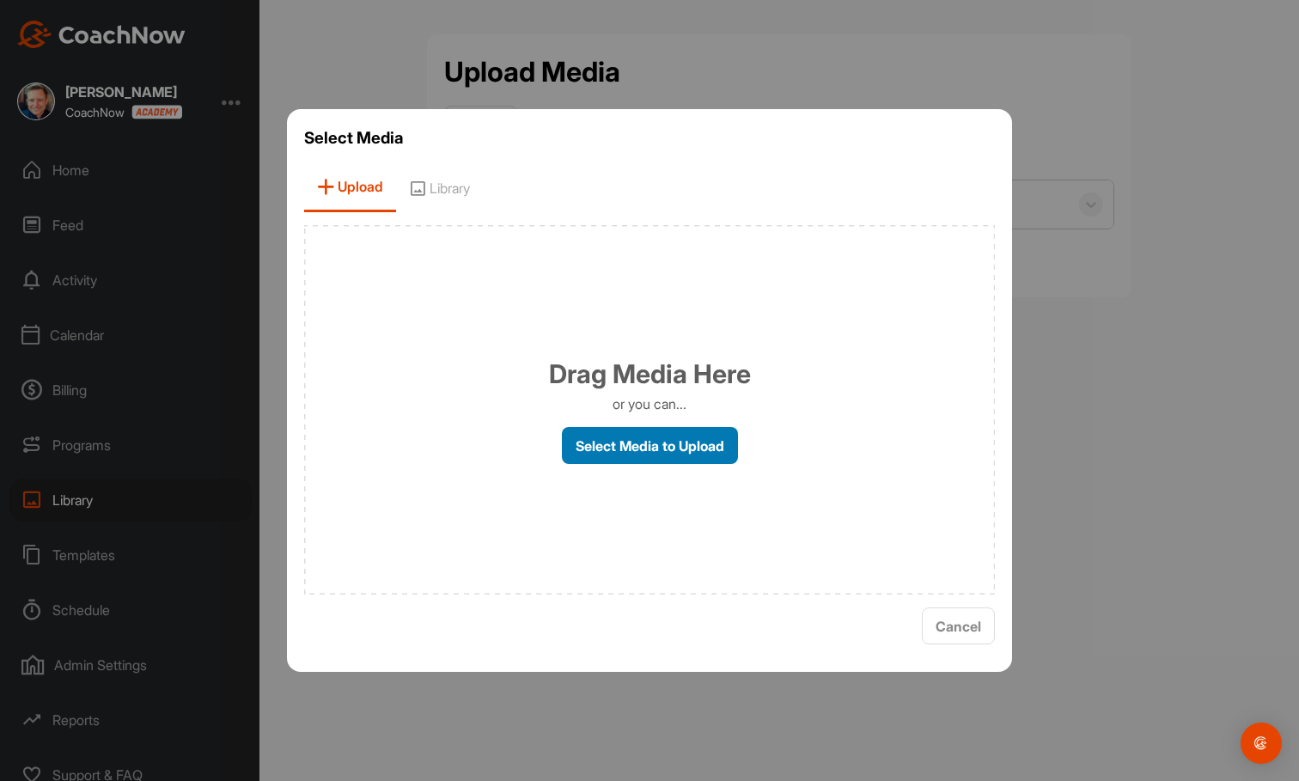
click at [627, 443] on label "Select Media to Upload" at bounding box center [650, 445] width 176 height 37
click at [0, 0] on input "Select Media to Upload" at bounding box center [0, 0] width 0 height 0
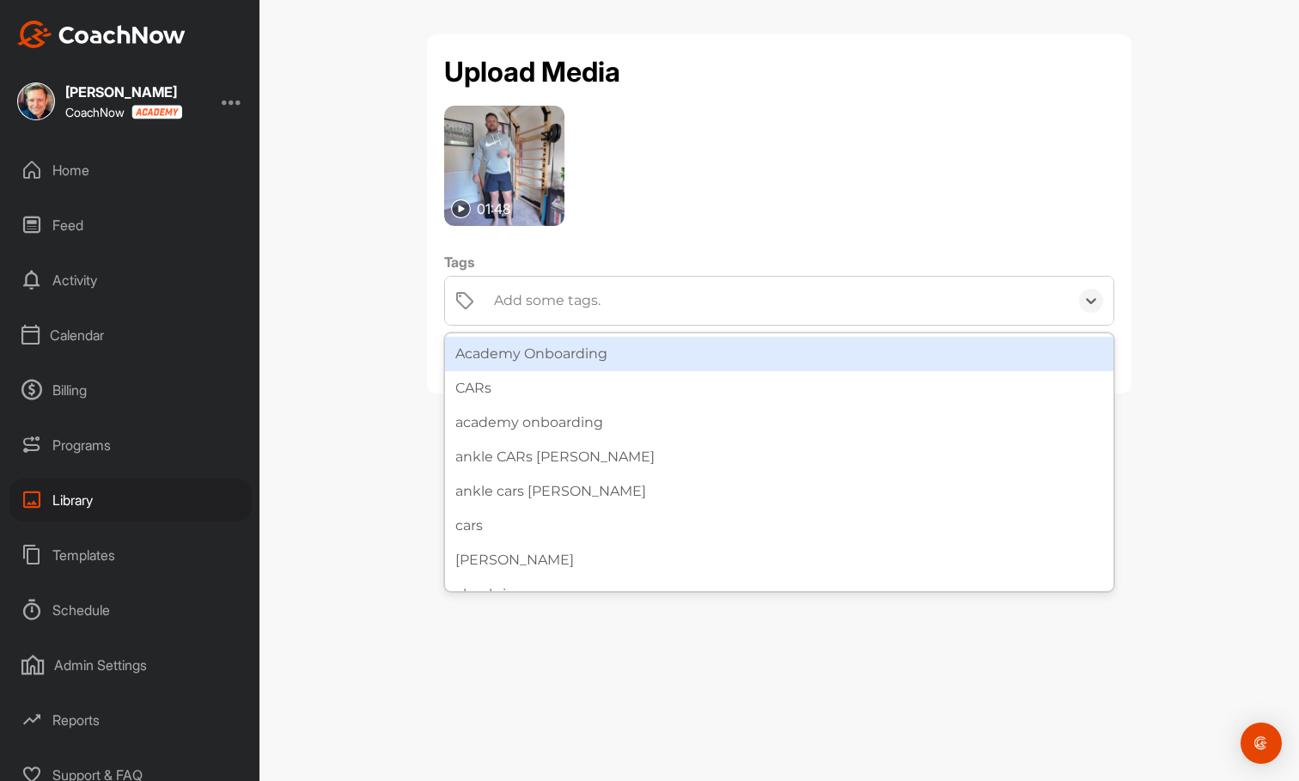
click at [572, 306] on div "Add some tags." at bounding box center [547, 300] width 107 height 21
type input "mo"
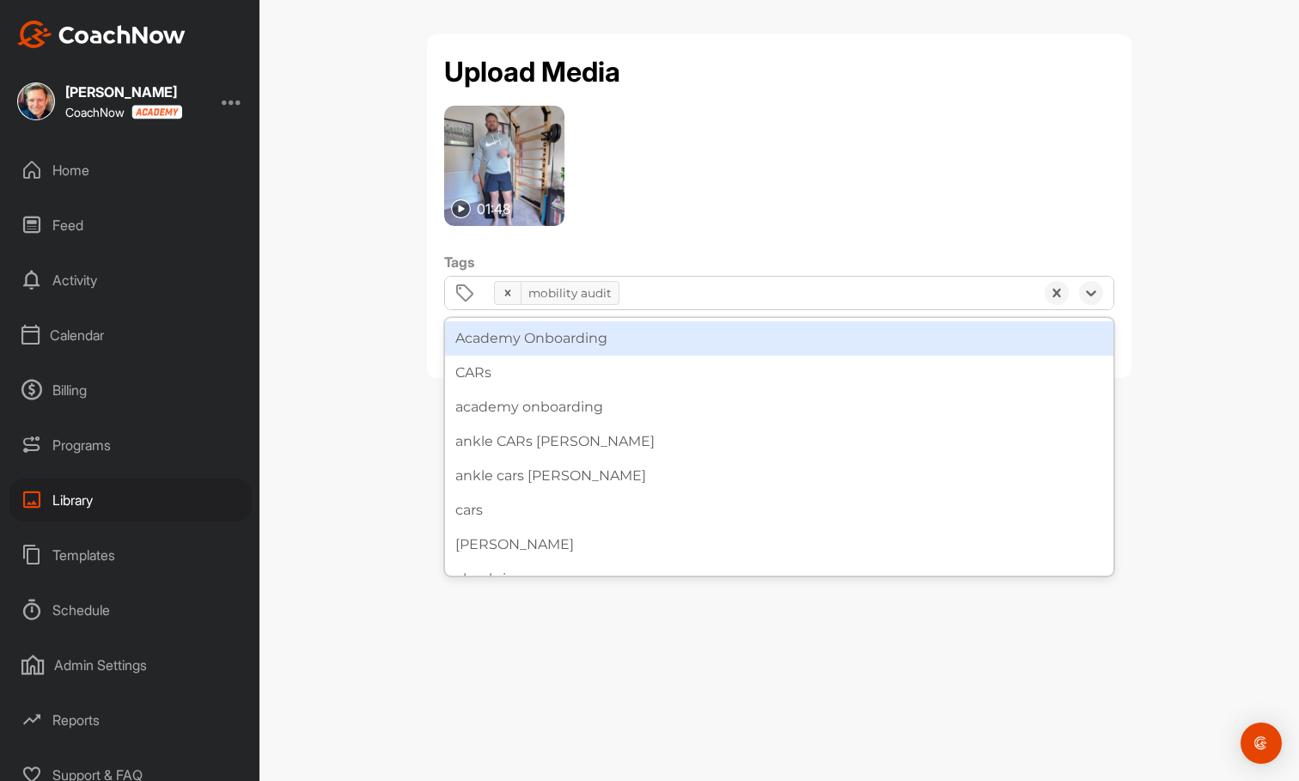
click at [687, 290] on div "mobility audit" at bounding box center [759, 292] width 549 height 31
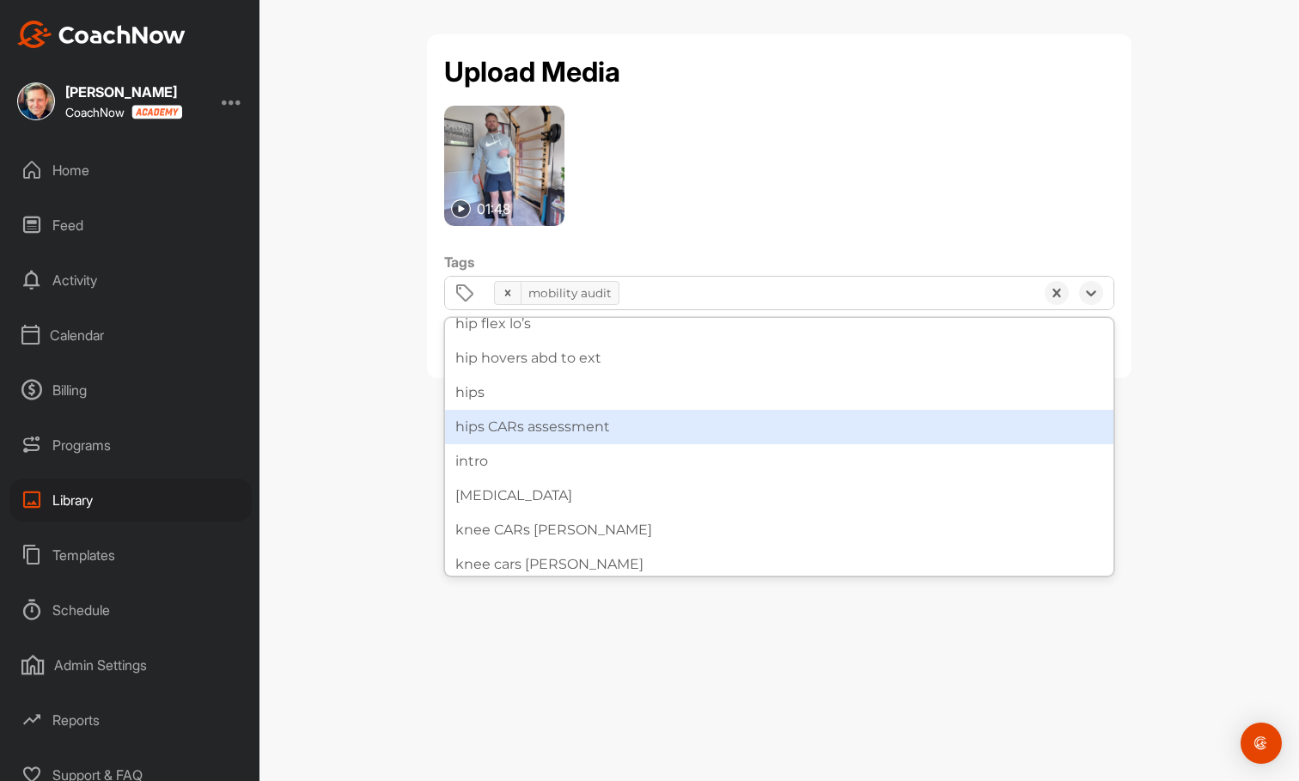
scroll to position [605, 0]
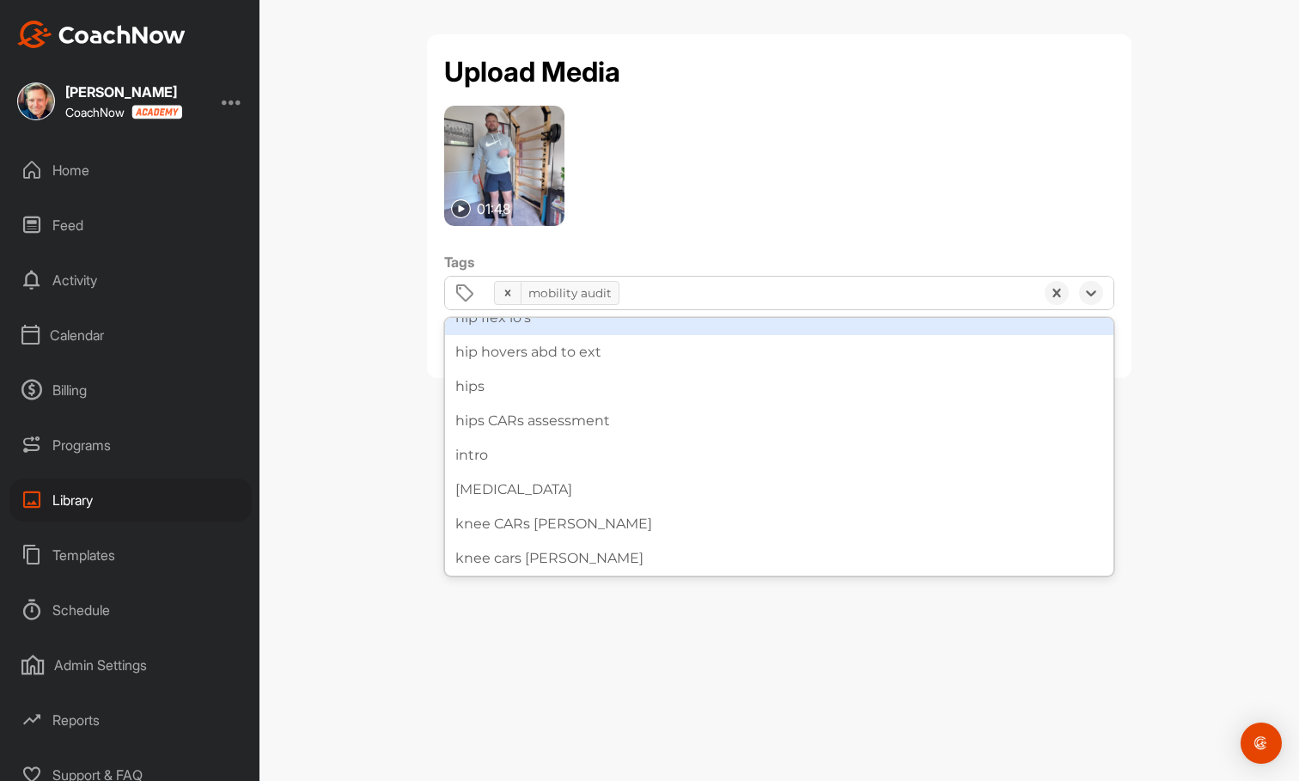
click at [659, 300] on div "mobility audit" at bounding box center [759, 292] width 549 height 31
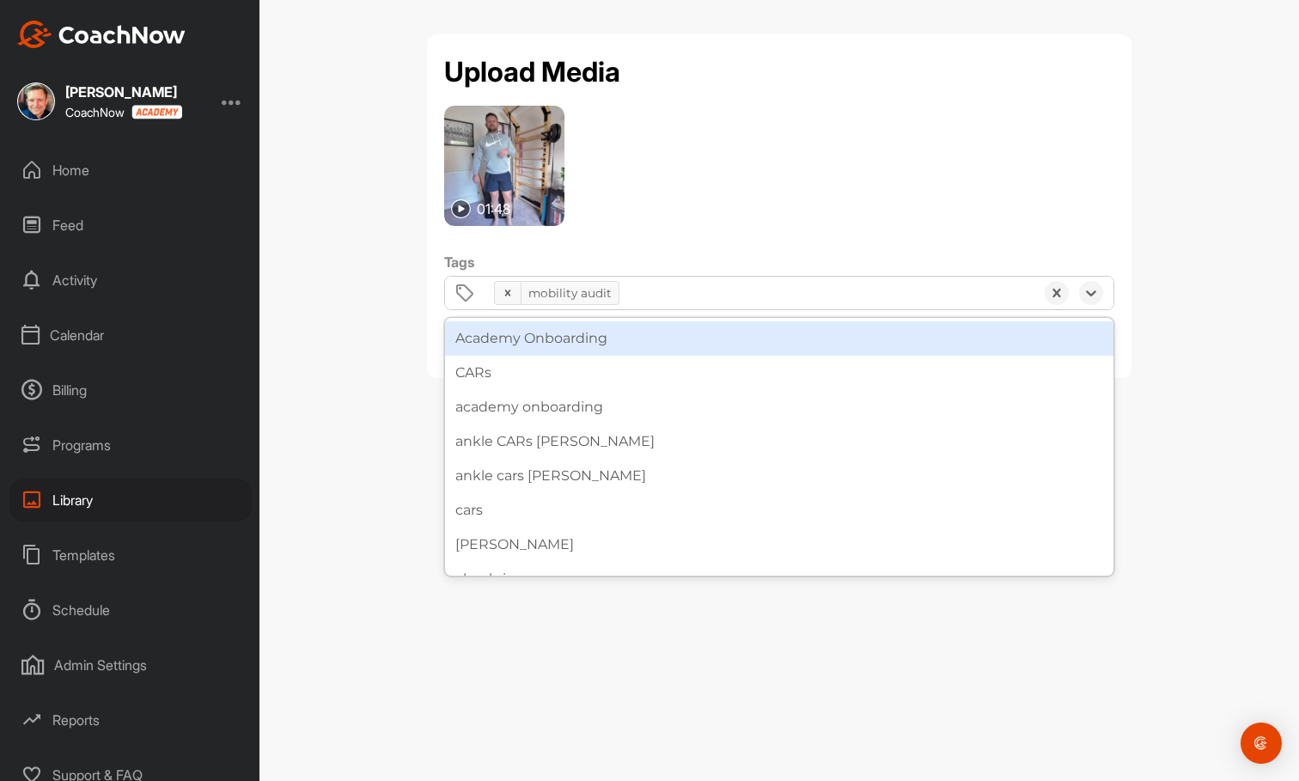
click at [659, 300] on div "mobility audit" at bounding box center [759, 292] width 549 height 31
click at [660, 289] on div "mobility audit" at bounding box center [759, 292] width 549 height 31
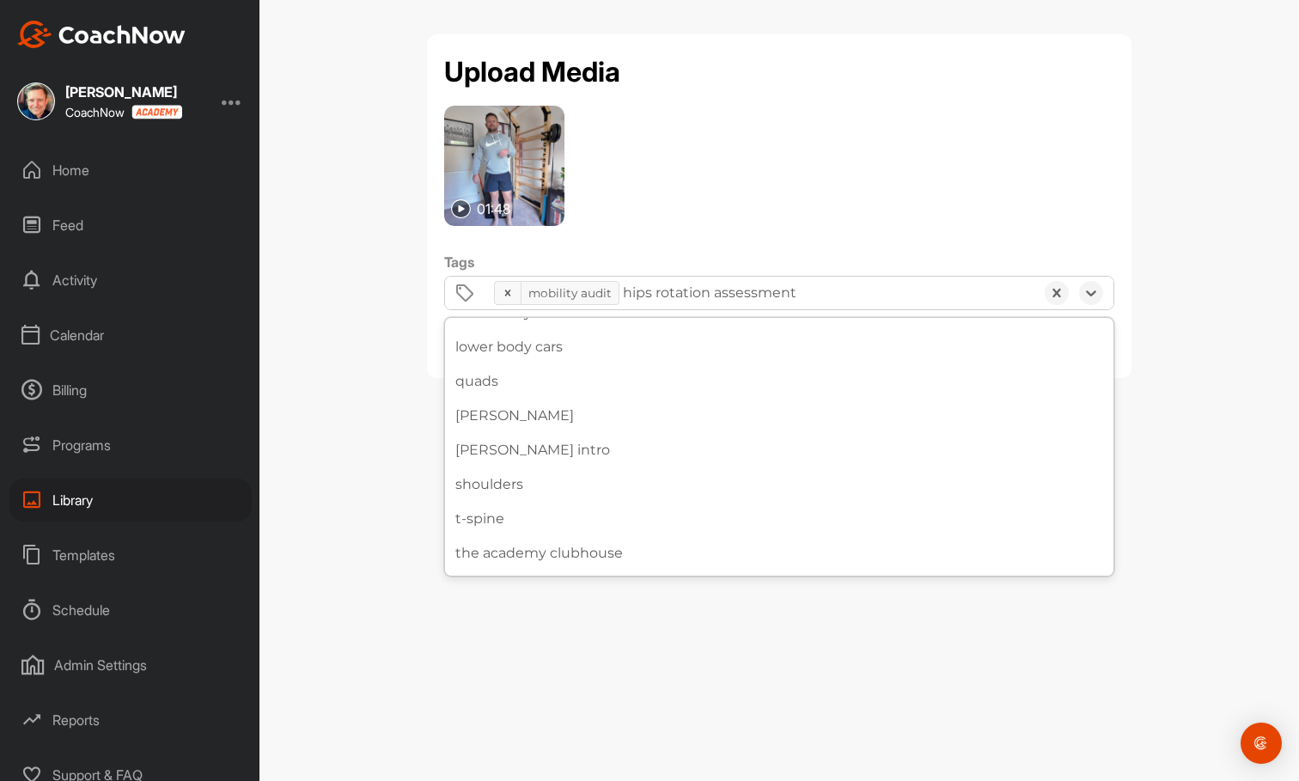
scroll to position [952, 0]
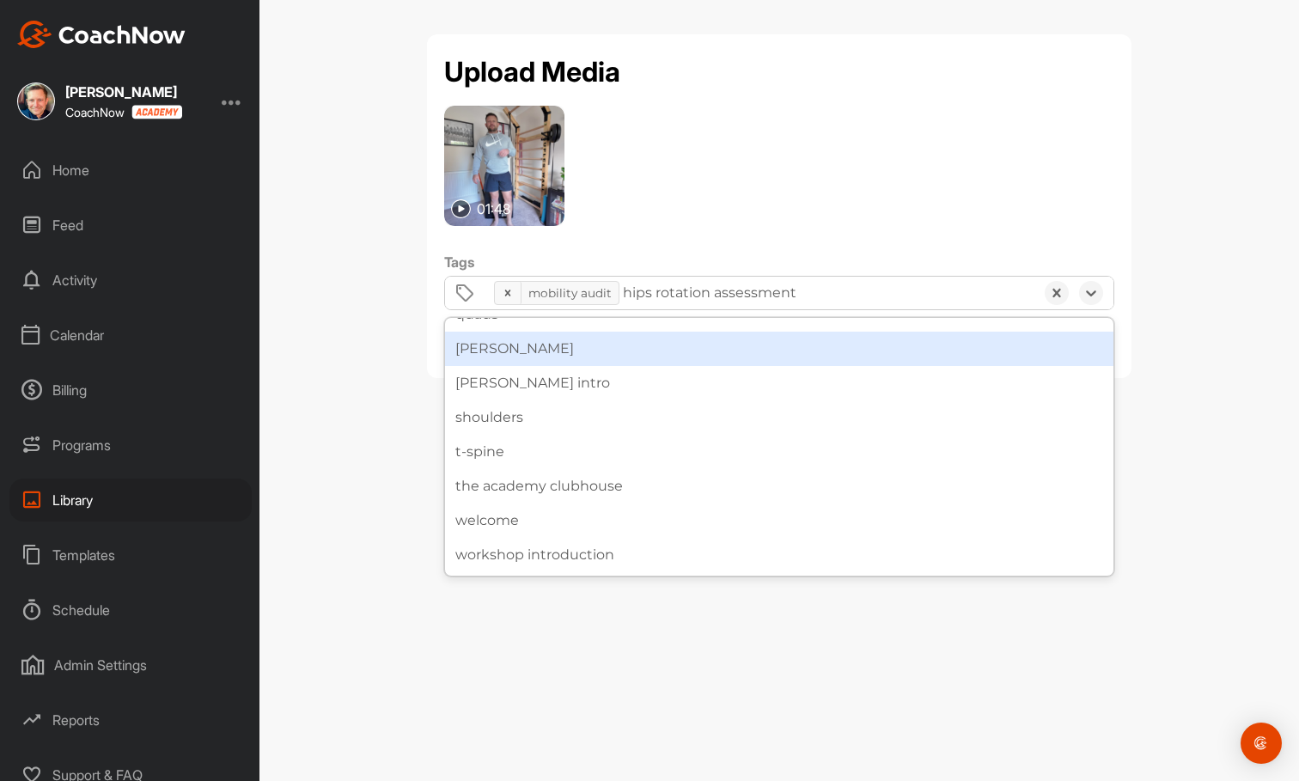
click at [738, 293] on div "hips rotation assessment" at bounding box center [710, 293] width 174 height 21
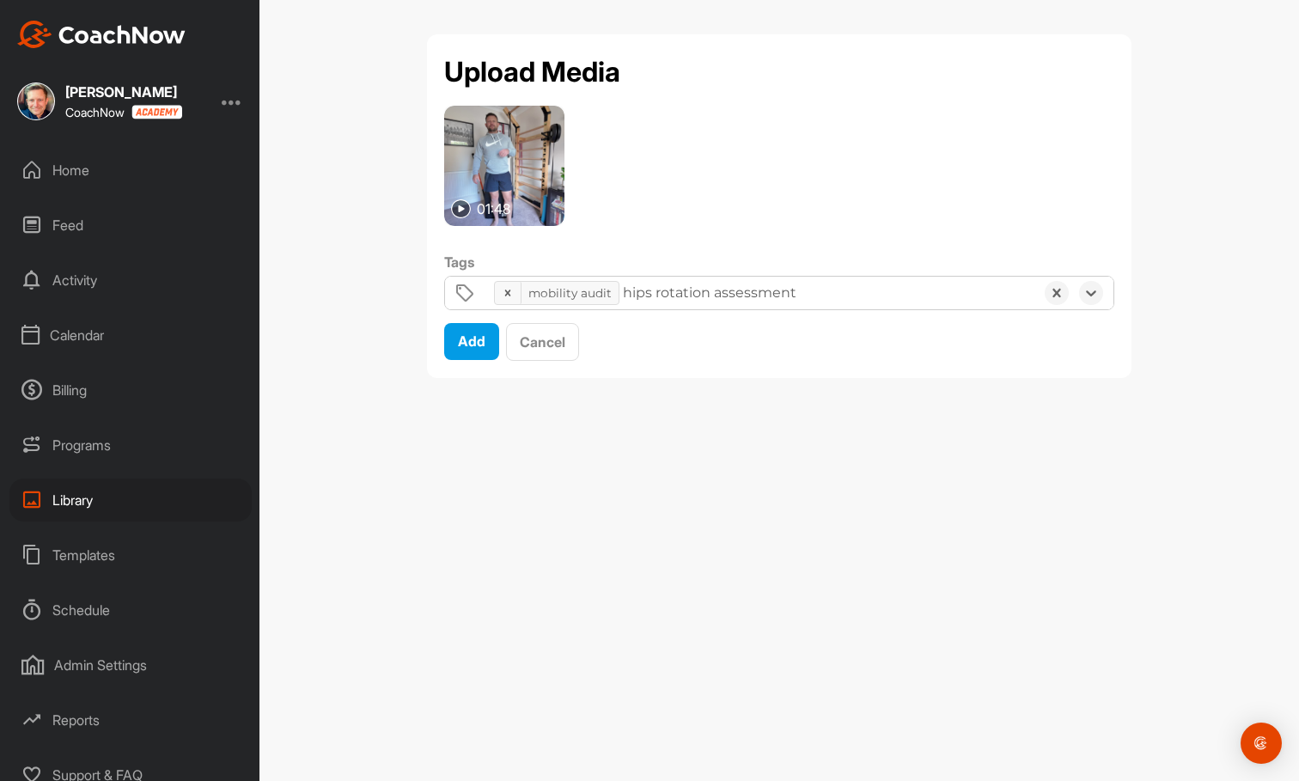
click at [738, 293] on div "hips rotation assessment" at bounding box center [710, 293] width 174 height 21
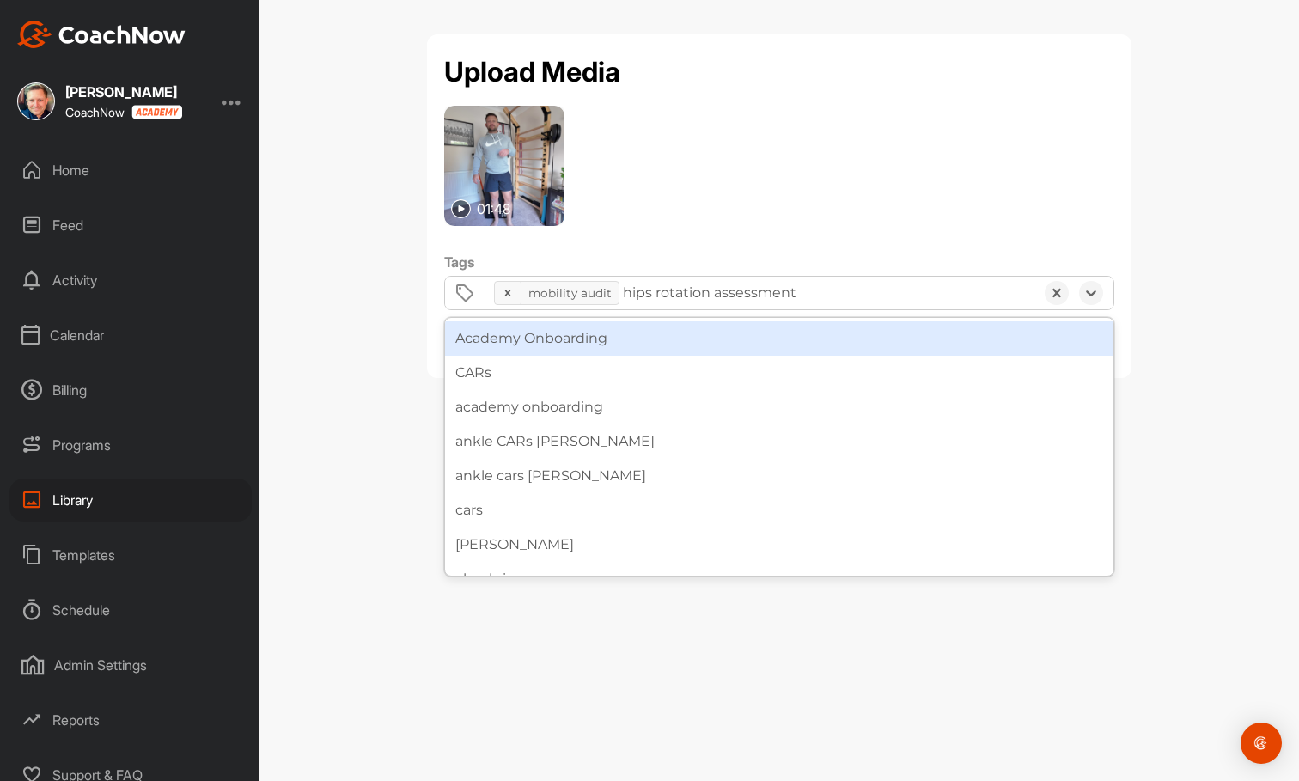
click at [738, 293] on div "hips rotation assessment" at bounding box center [710, 293] width 174 height 21
click at [822, 291] on div "mobility audit hips rotation assessment" at bounding box center [759, 292] width 549 height 31
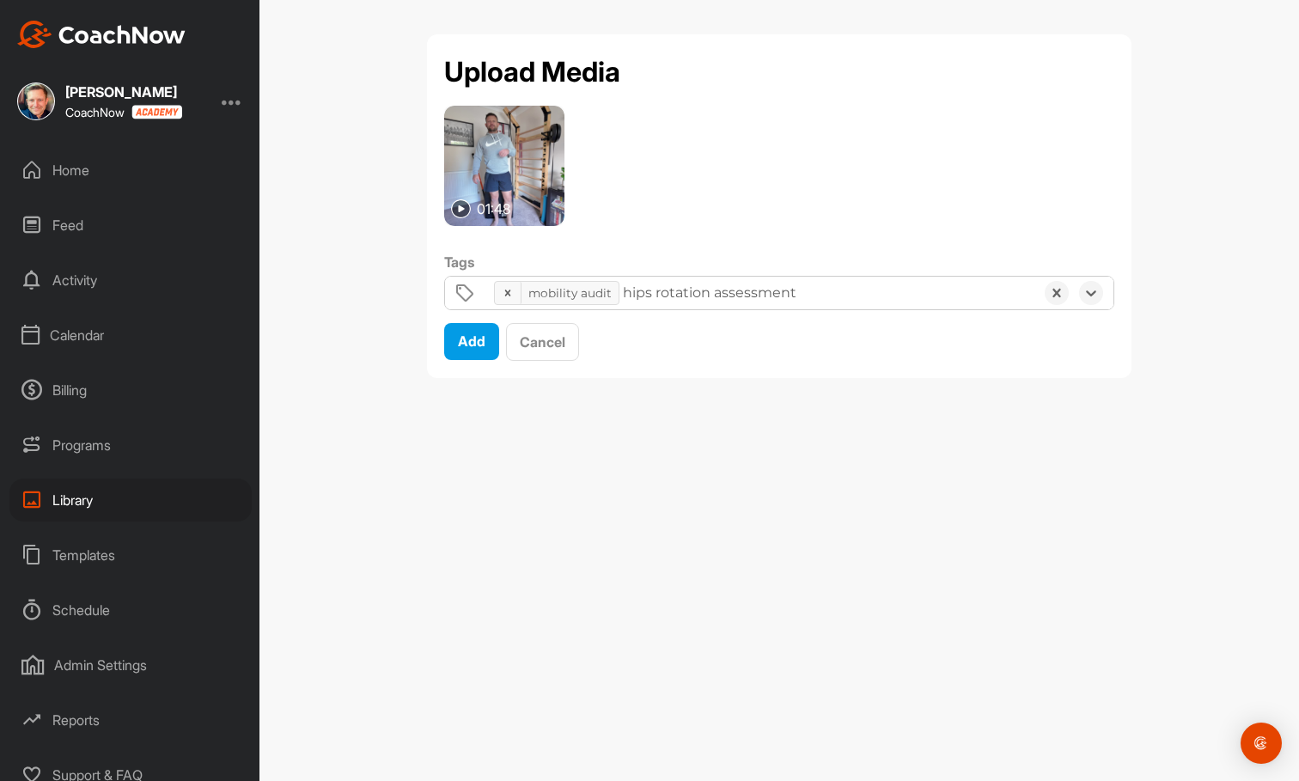
click at [822, 291] on div "mobility audit hips rotation assessment" at bounding box center [759, 292] width 549 height 31
click at [478, 352] on button "Add" at bounding box center [471, 341] width 55 height 37
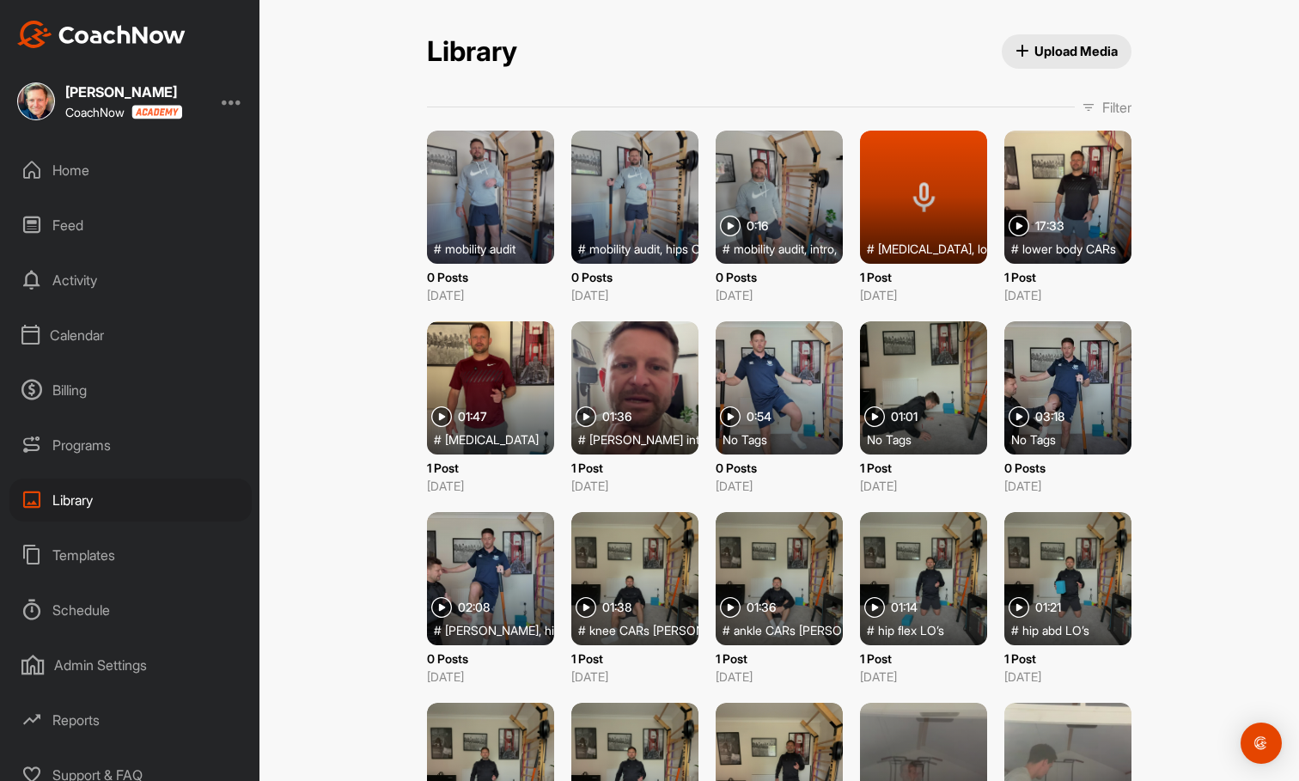
click at [494, 229] on div at bounding box center [490, 197] width 127 height 133
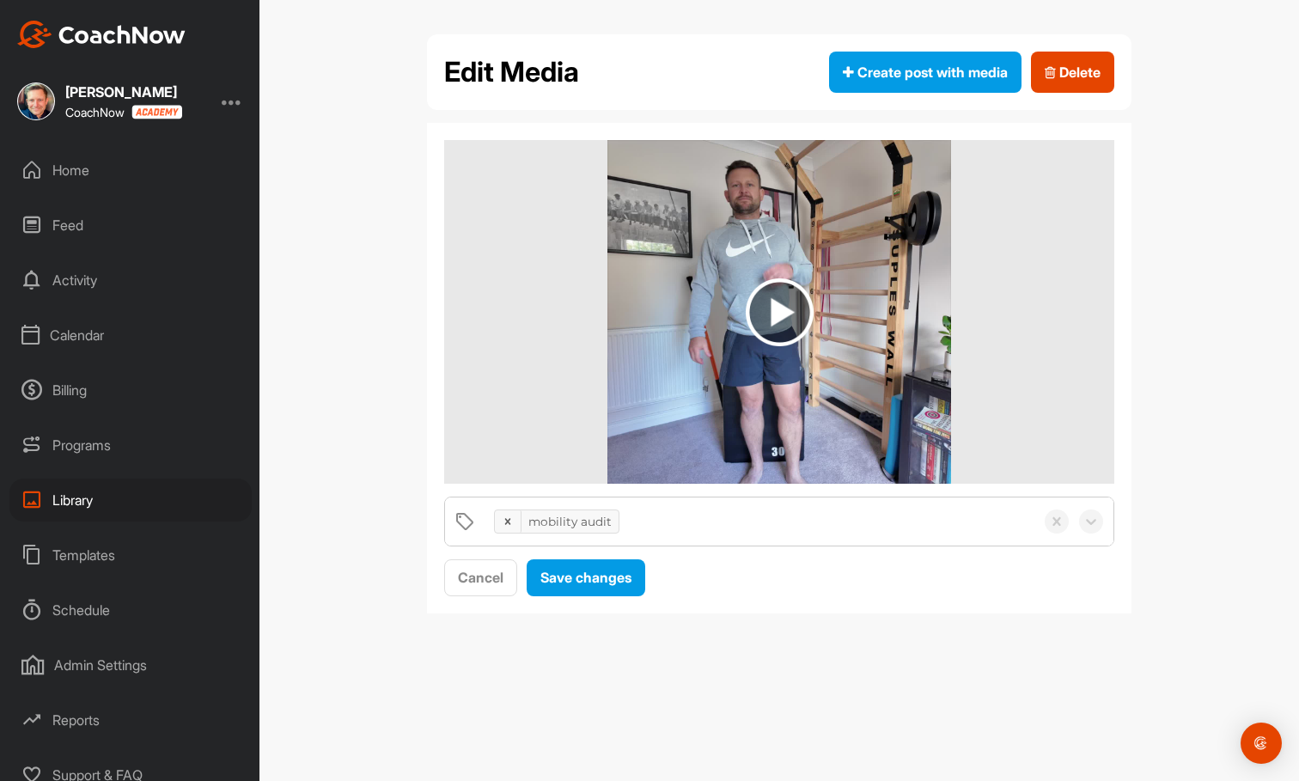
click at [655, 516] on div "mobility audit" at bounding box center [759, 521] width 549 height 48
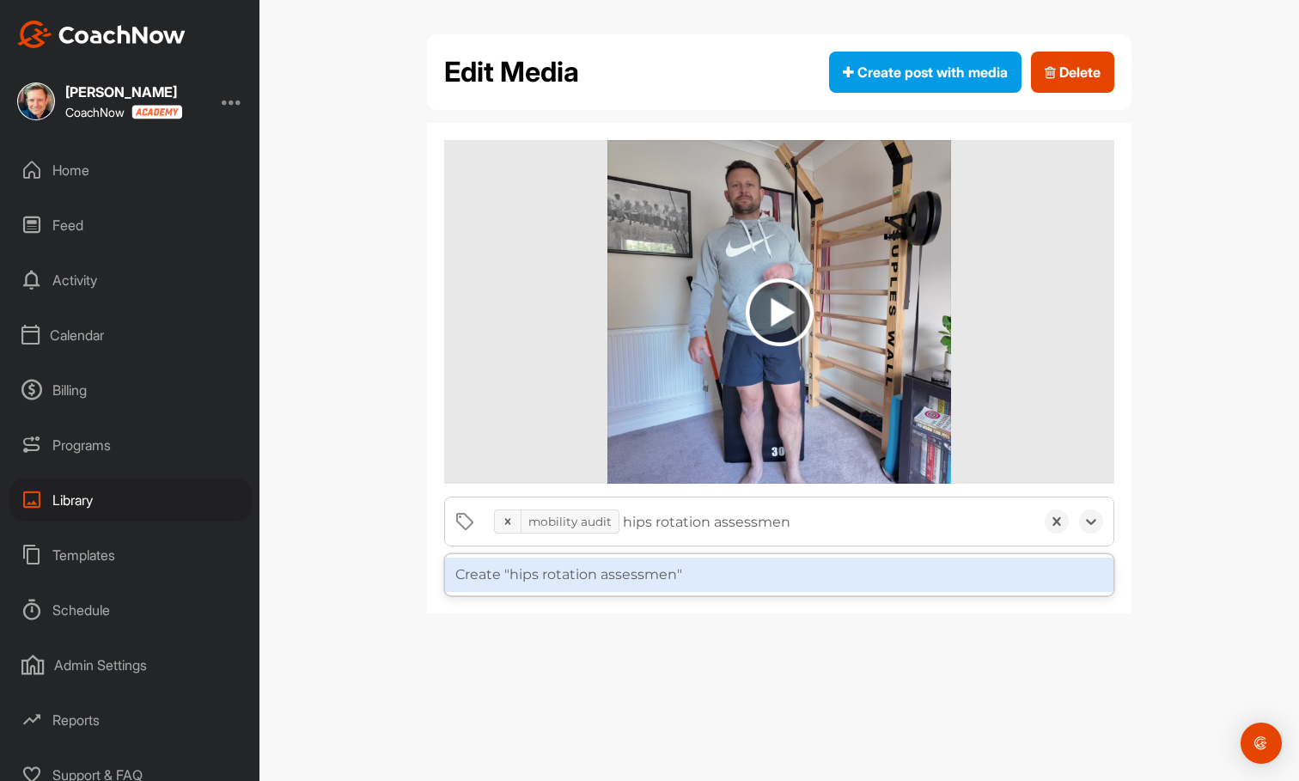
type input "hips rotation assessment"
click at [628, 576] on div "Create "hips rotation assessment"" at bounding box center [779, 575] width 668 height 34
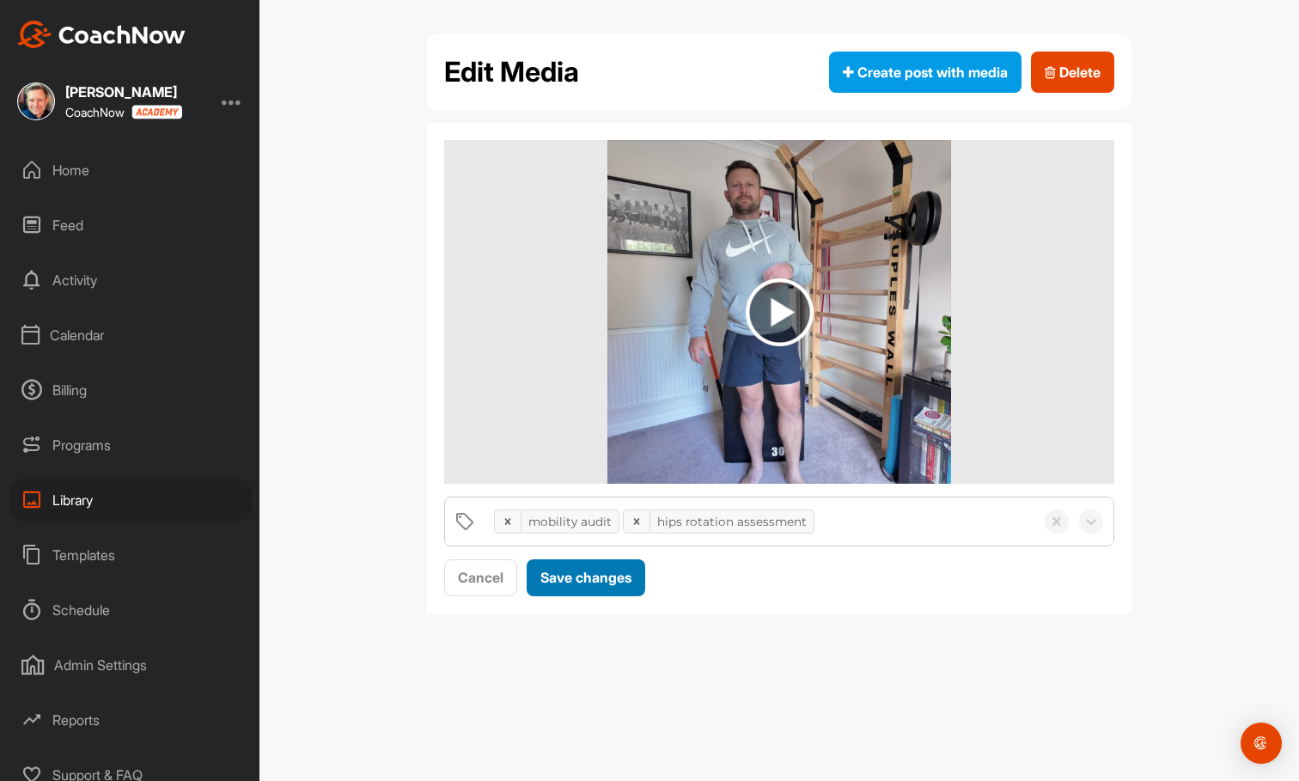
click at [592, 569] on span "Save changes" at bounding box center [585, 577] width 91 height 17
